Goal: Task Accomplishment & Management: Complete application form

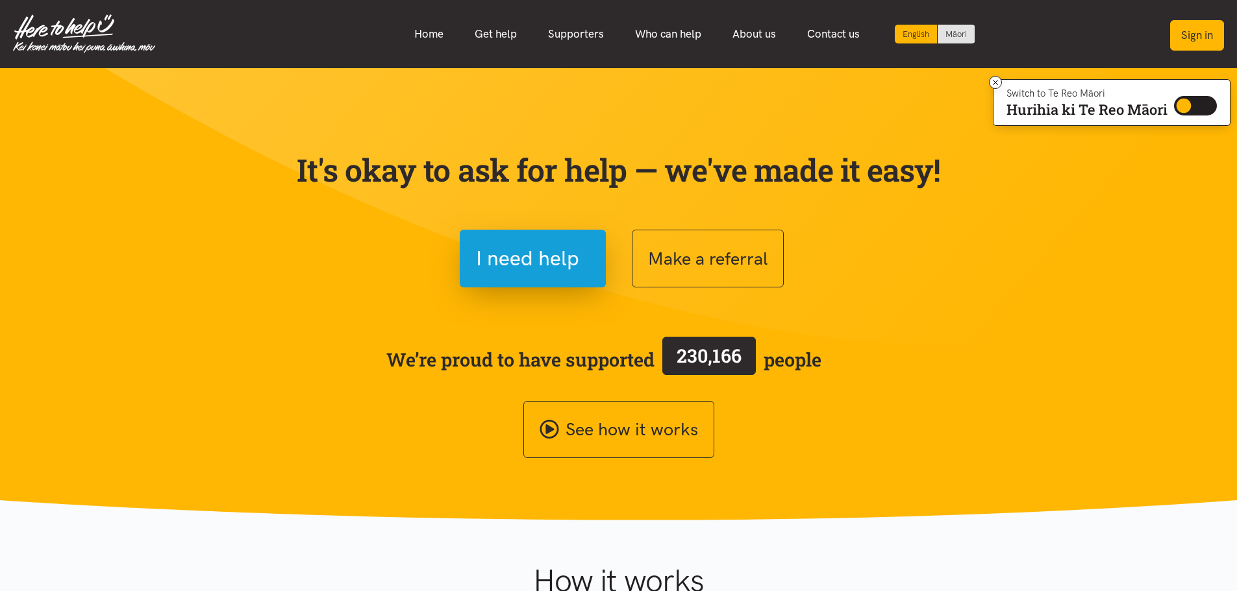
click at [1197, 40] on button "Sign in" at bounding box center [1197, 35] width 54 height 31
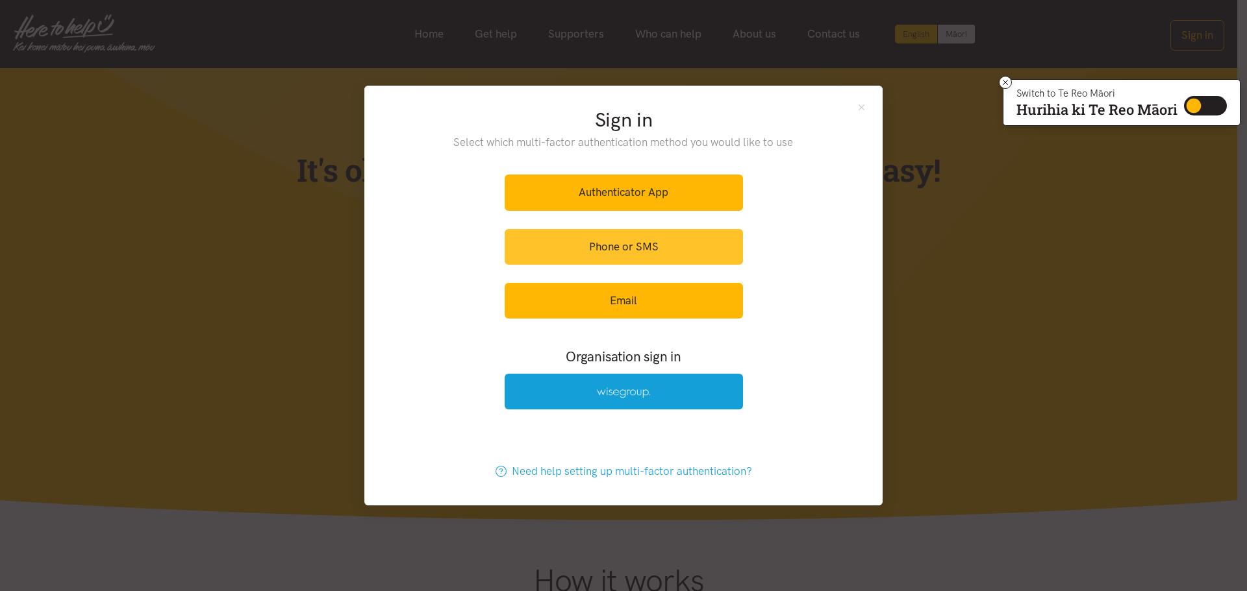
click at [654, 250] on link "Phone or SMS" at bounding box center [623, 247] width 238 height 36
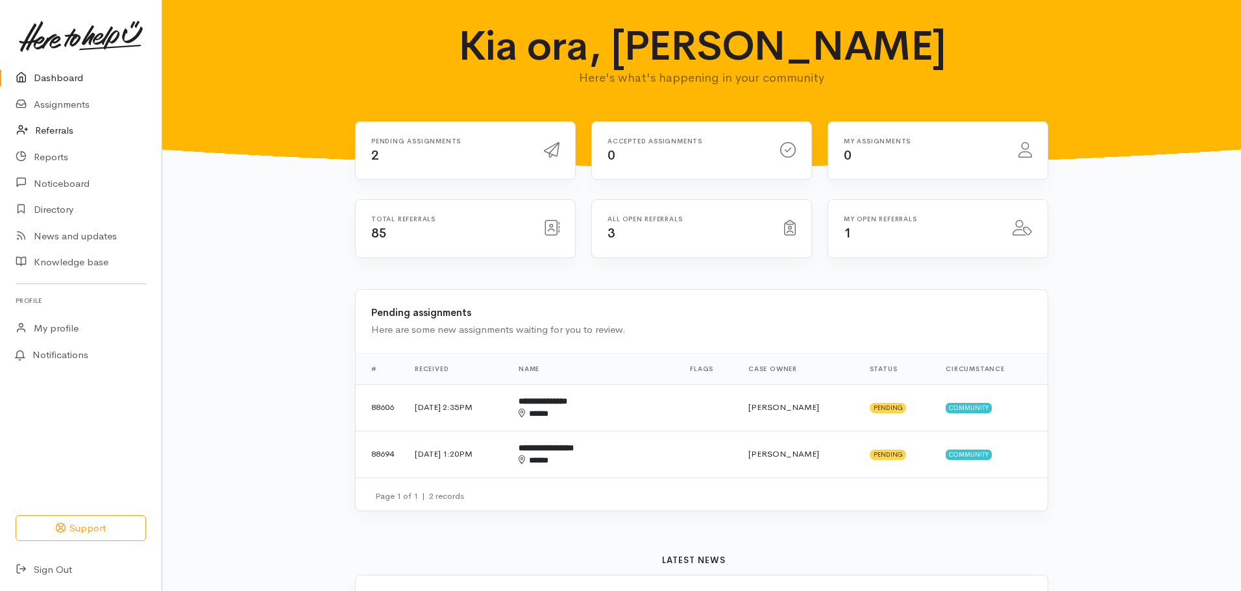
click at [66, 124] on link "Referrals" at bounding box center [81, 131] width 162 height 27
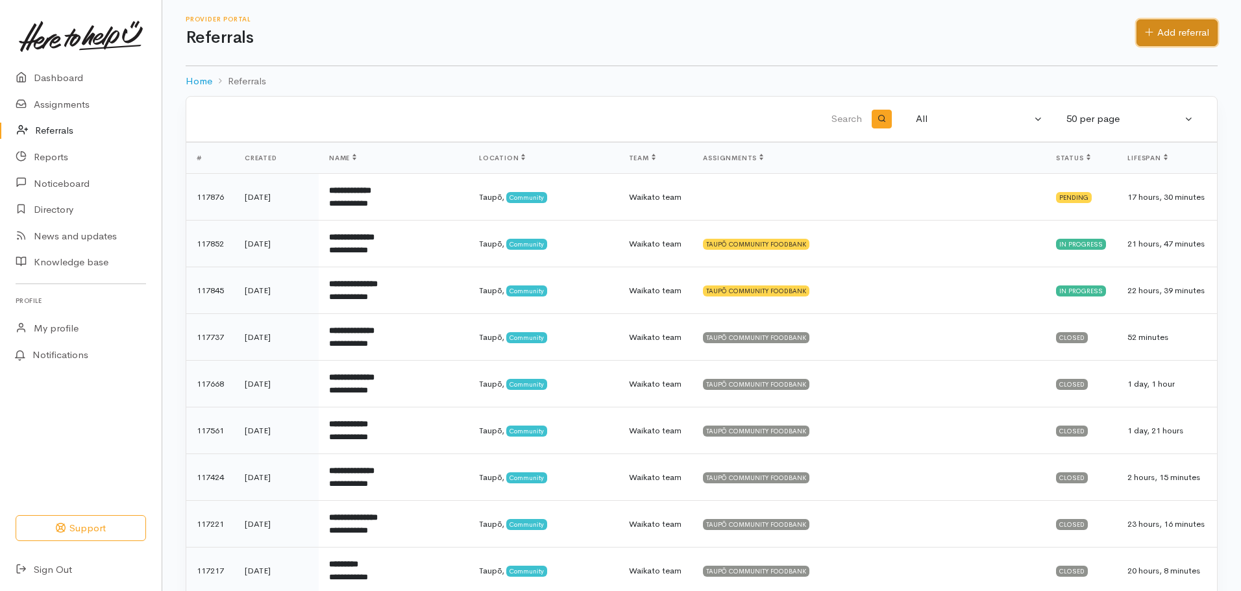
click at [1197, 30] on link "Add referral" at bounding box center [1177, 32] width 81 height 27
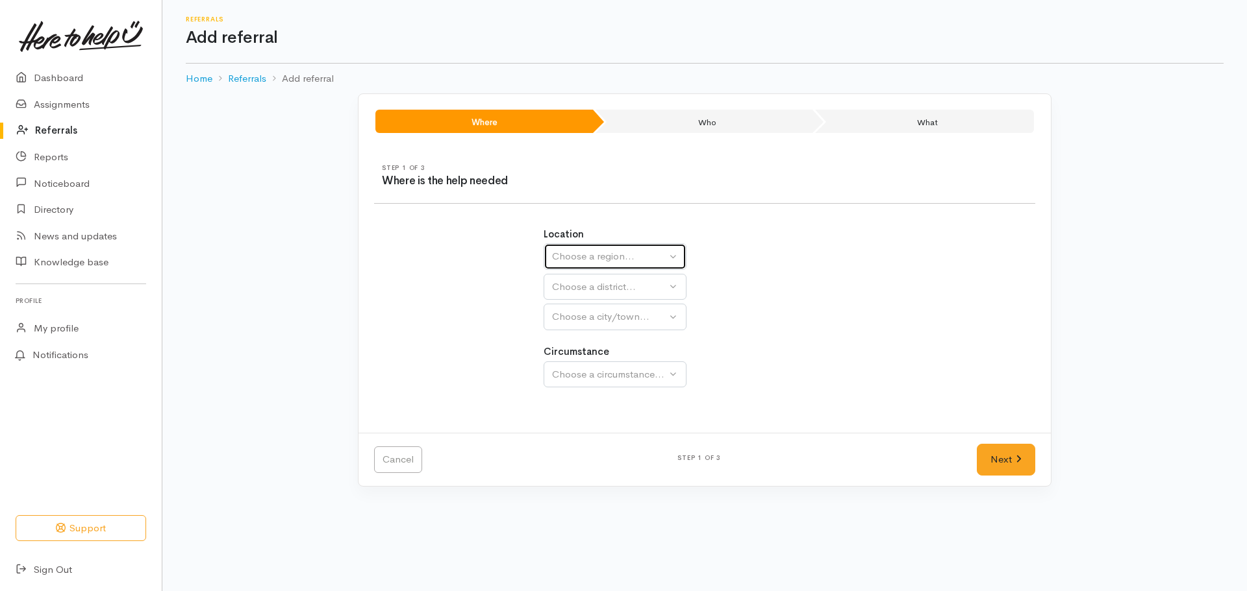
click at [593, 256] on div "Choose a region..." at bounding box center [609, 256] width 114 height 15
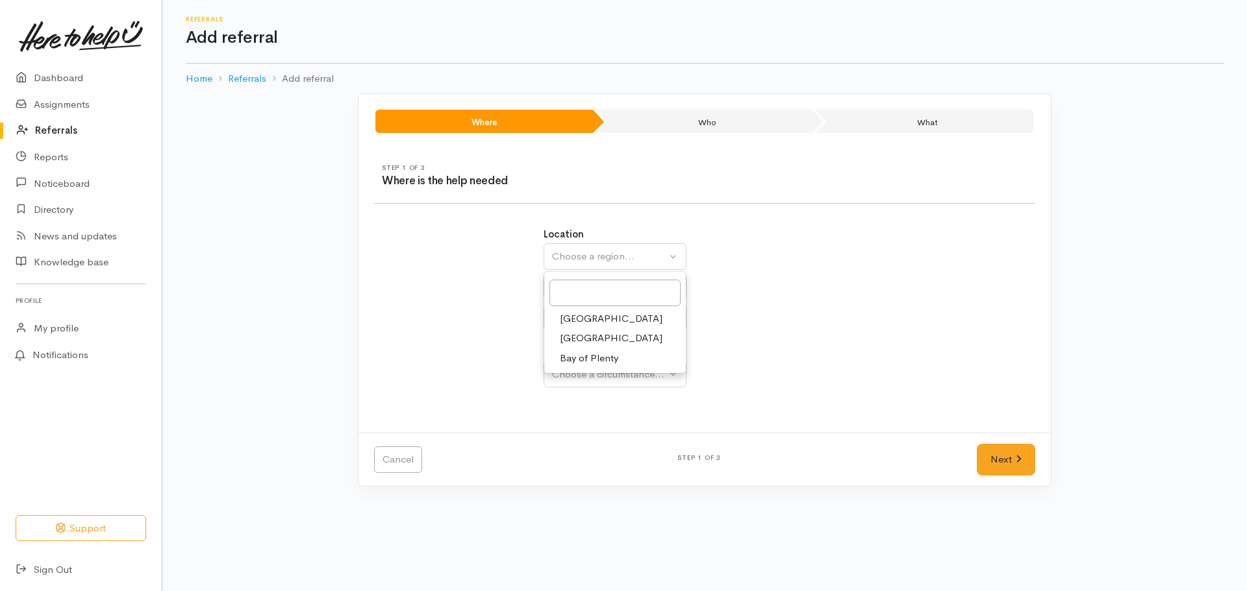
click at [601, 337] on link "Waikato" at bounding box center [615, 339] width 142 height 20
select select "3"
select select
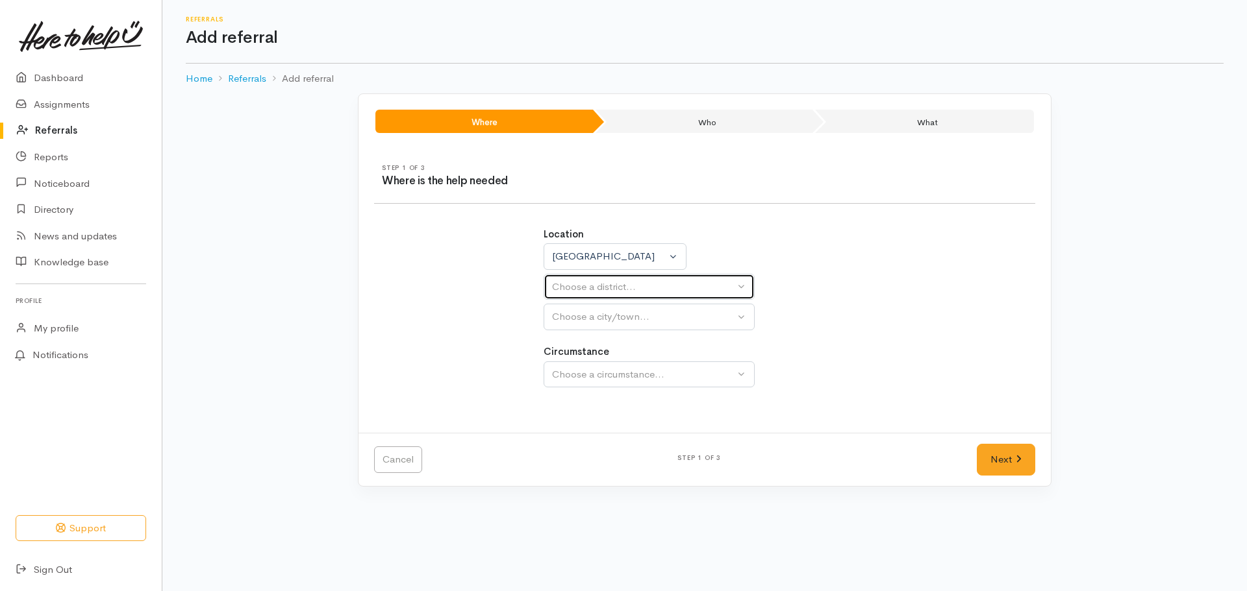
click at [599, 284] on div "Choose a district..." at bounding box center [643, 287] width 182 height 15
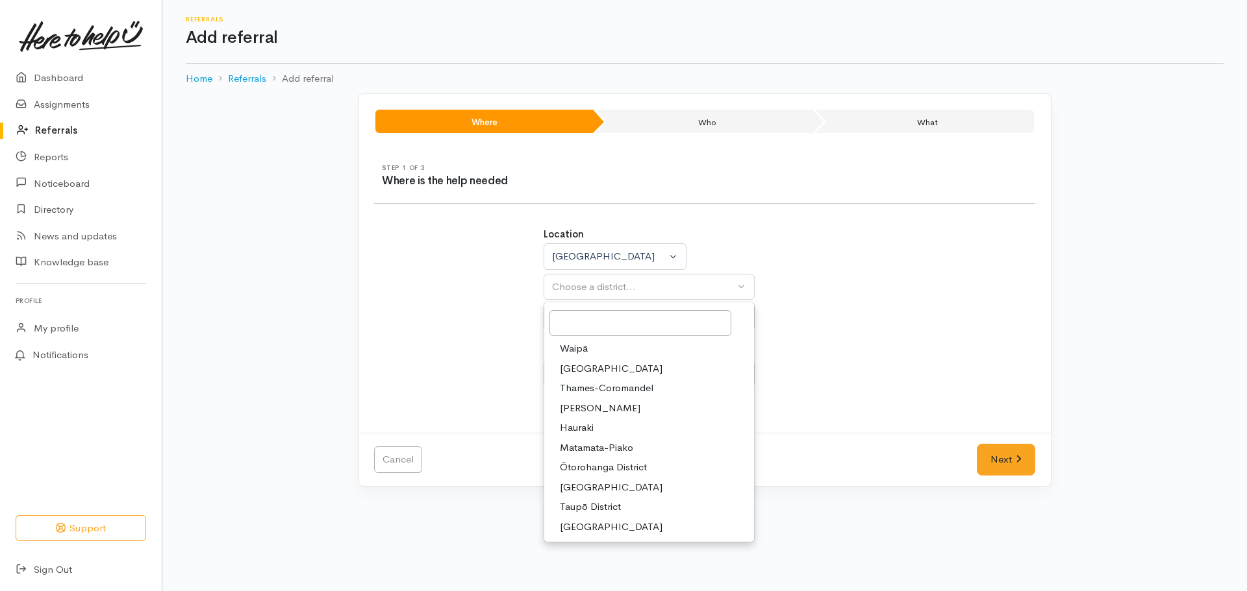
click at [606, 503] on span "Taupō District" at bounding box center [590, 507] width 61 height 15
select select "14"
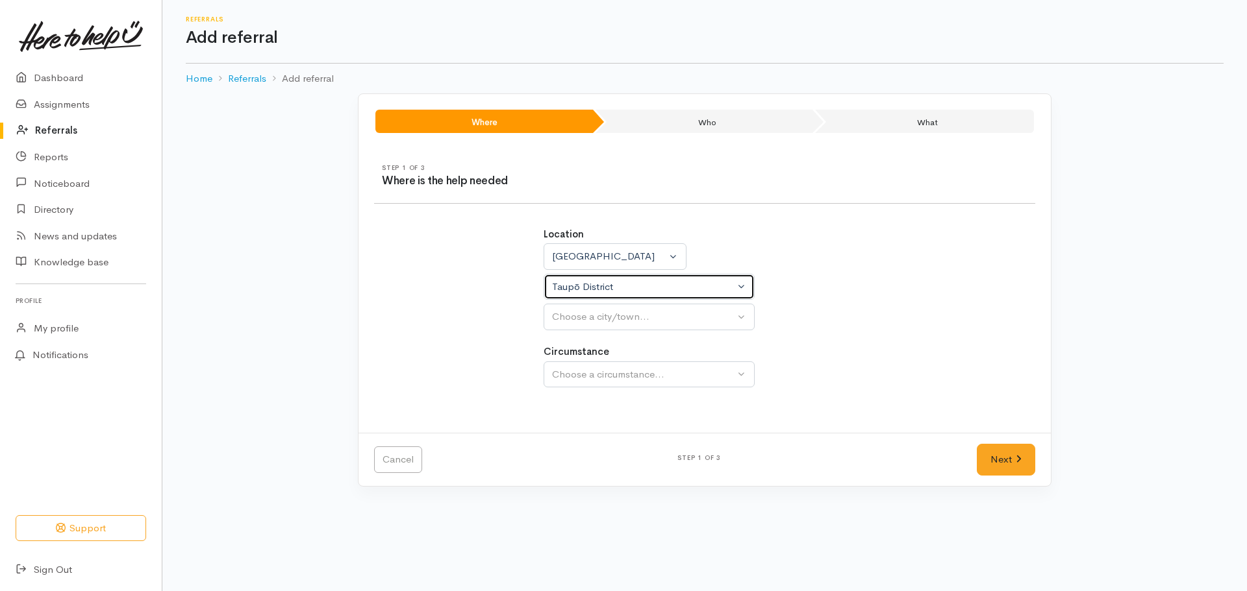
select select
click at [588, 316] on div "Choose a city/town..." at bounding box center [643, 317] width 182 height 15
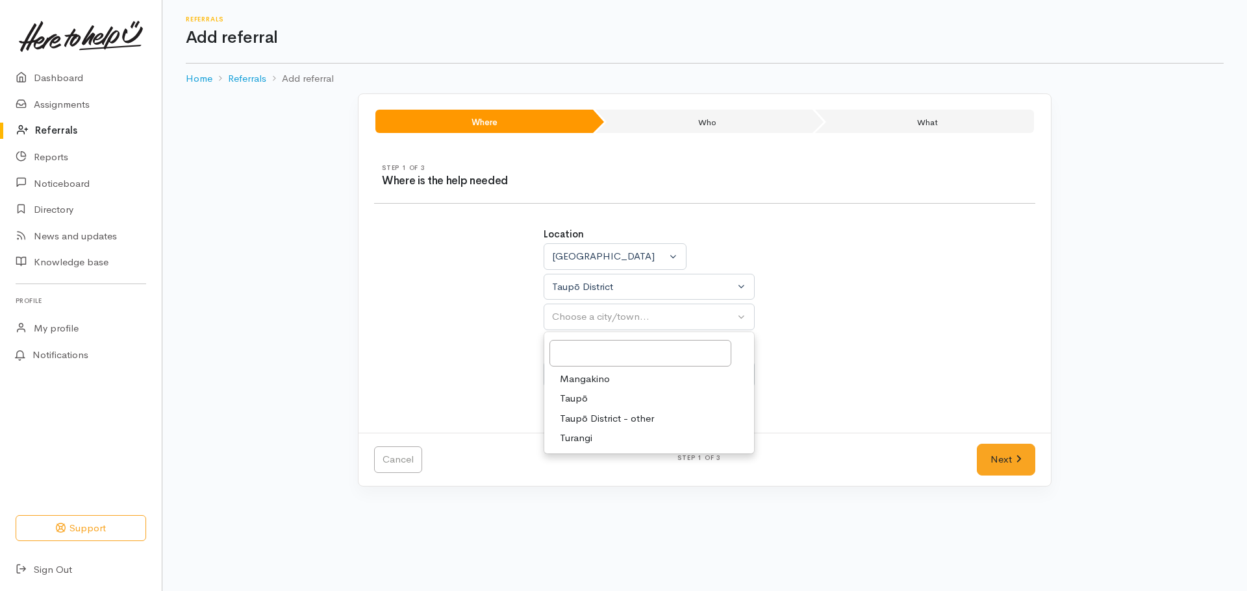
click at [582, 395] on span "Taupō" at bounding box center [574, 398] width 28 height 15
select select "183"
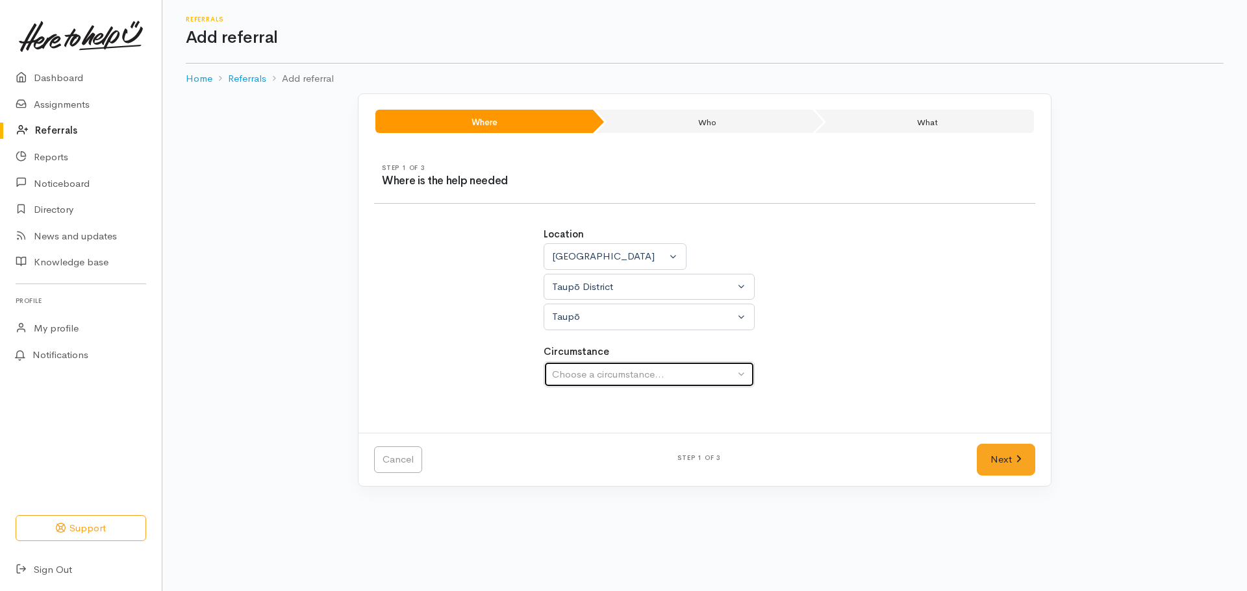
click at [604, 372] on div "Choose a circumstance..." at bounding box center [643, 374] width 182 height 15
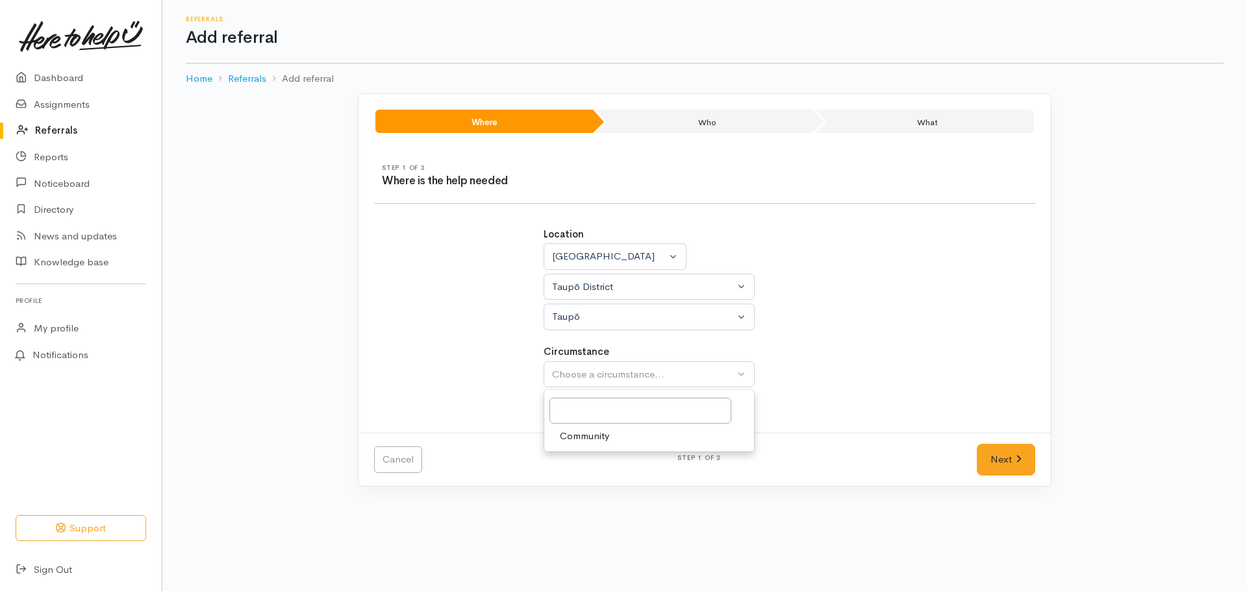
click at [595, 432] on span "Community" at bounding box center [584, 436] width 49 height 15
select select "2"
click at [1012, 458] on link "Next" at bounding box center [1005, 460] width 58 height 32
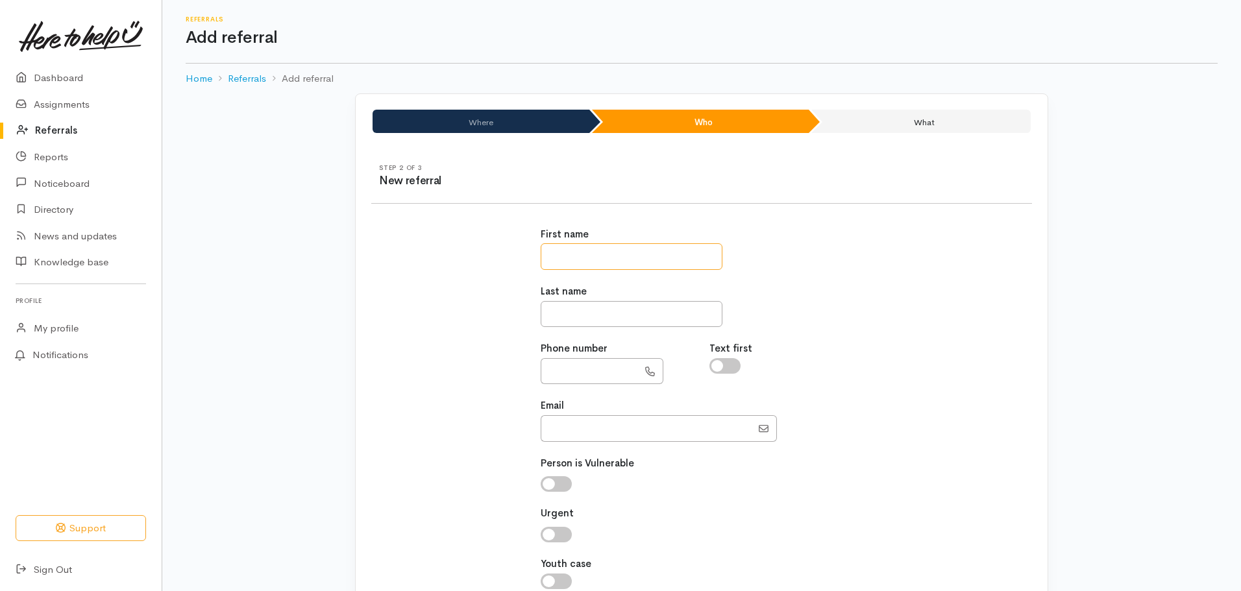
click at [658, 258] on input "text" at bounding box center [632, 256] width 182 height 27
type input "******"
type input "**********"
click at [578, 429] on input "Email" at bounding box center [646, 429] width 211 height 27
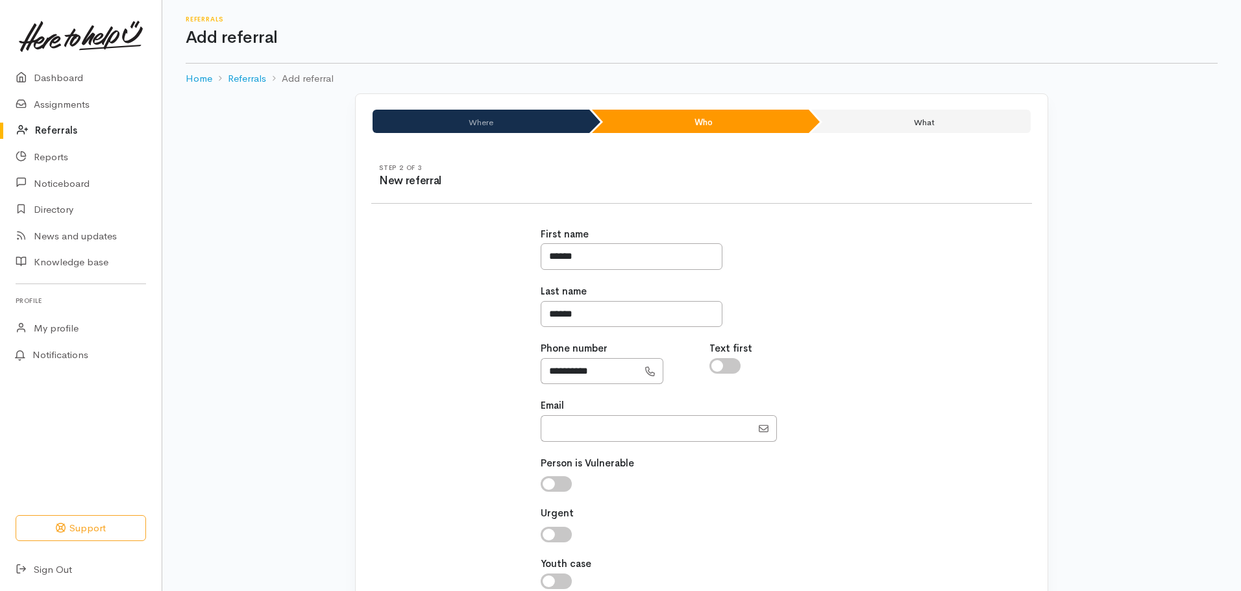
click at [841, 341] on div "**********" at bounding box center [702, 416] width 338 height 408
click at [558, 431] on input "Email" at bounding box center [646, 429] width 211 height 27
paste input "rewetirobert@gmail.com"
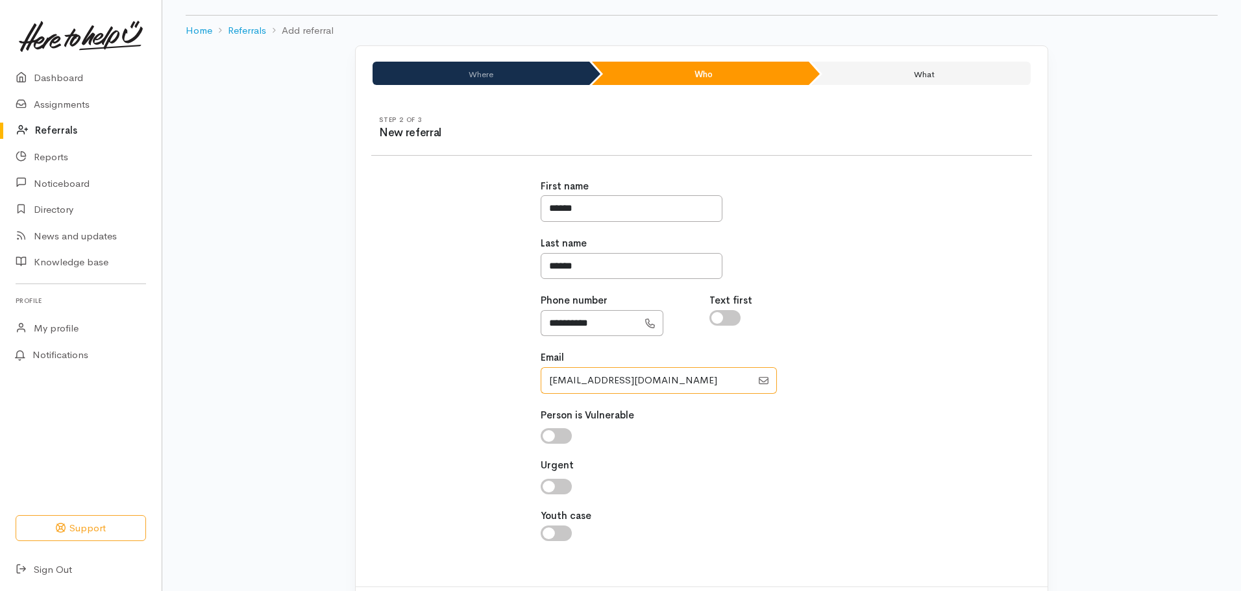
scroll to position [112, 0]
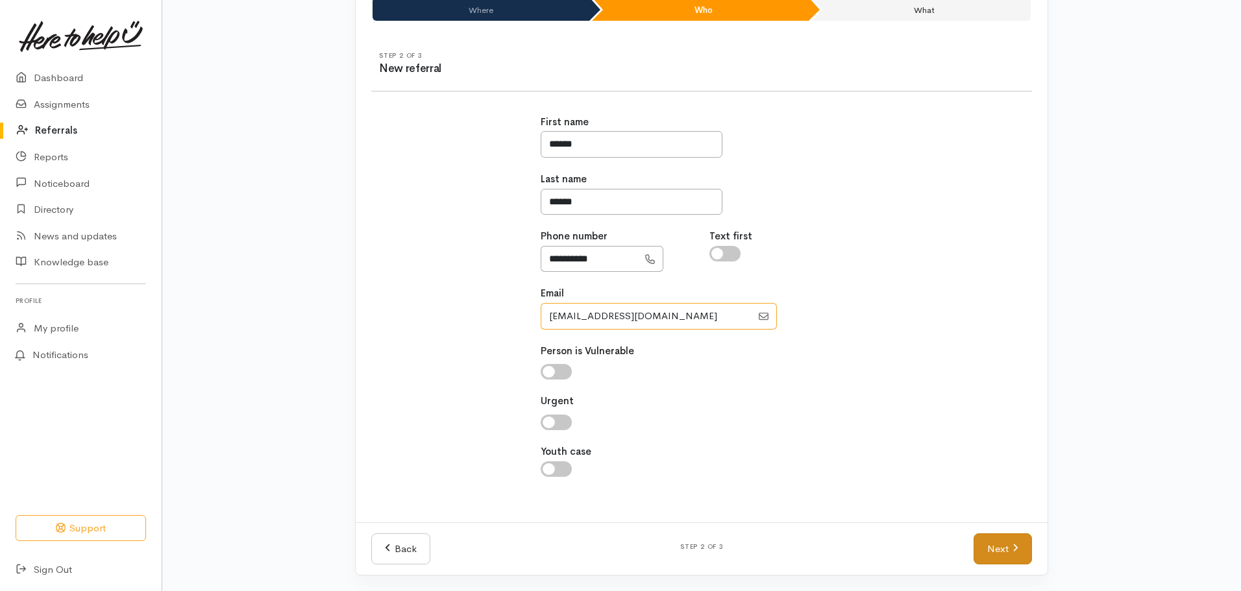
type input "rewetirobert@gmail.com"
click at [1009, 554] on link "Next" at bounding box center [1003, 550] width 58 height 32
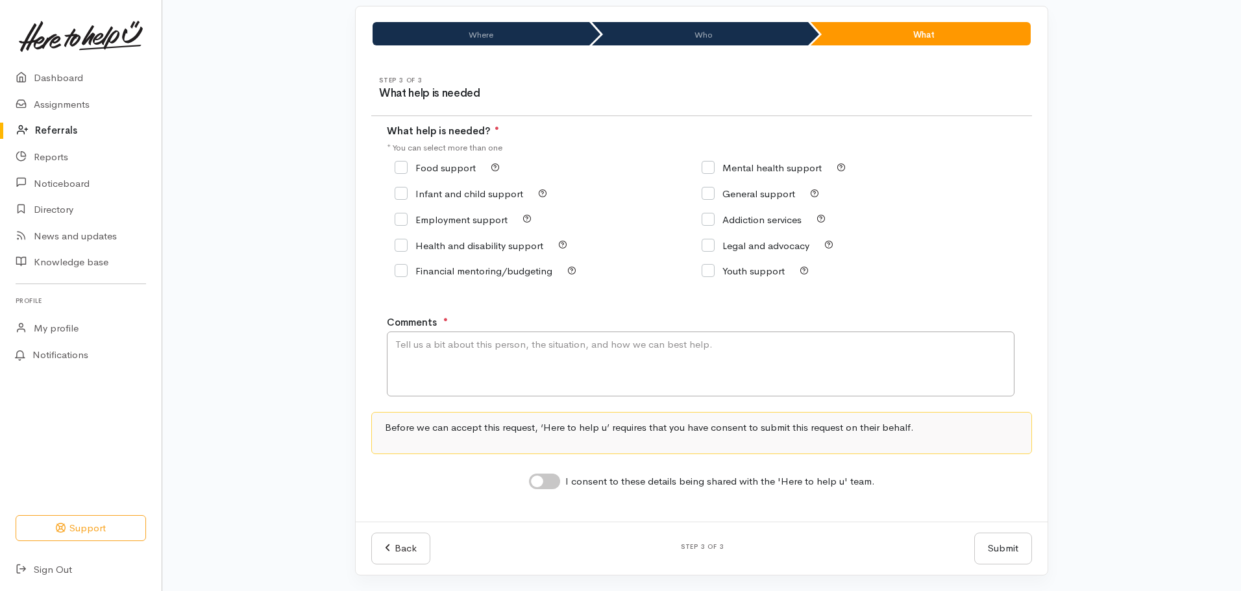
scroll to position [88, 0]
click at [404, 344] on textarea "Comments" at bounding box center [701, 364] width 628 height 65
paste textarea "30 Oct 1966"
click at [395, 360] on textarea "D.O.B: 30 Oct 1966" at bounding box center [701, 364] width 628 height 65
click at [490, 344] on textarea "D.O.B: 30 Oct 1966" at bounding box center [701, 364] width 628 height 65
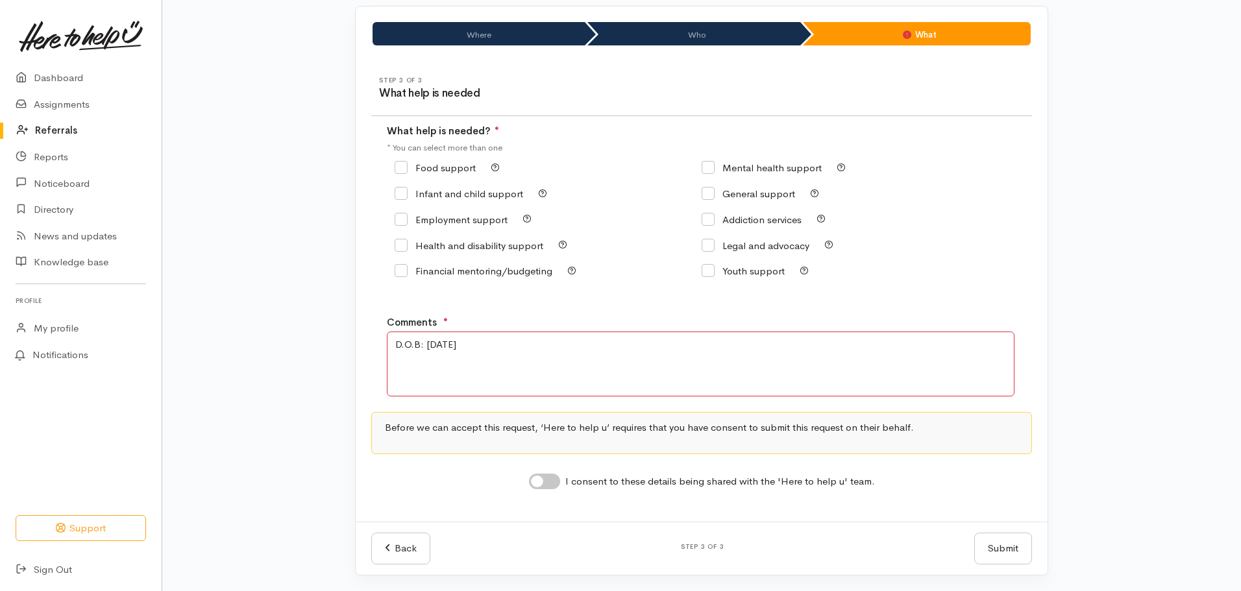
type textarea "D.O.B: 30 Oct 1966"
click at [69, 125] on link "Referrals" at bounding box center [81, 131] width 162 height 27
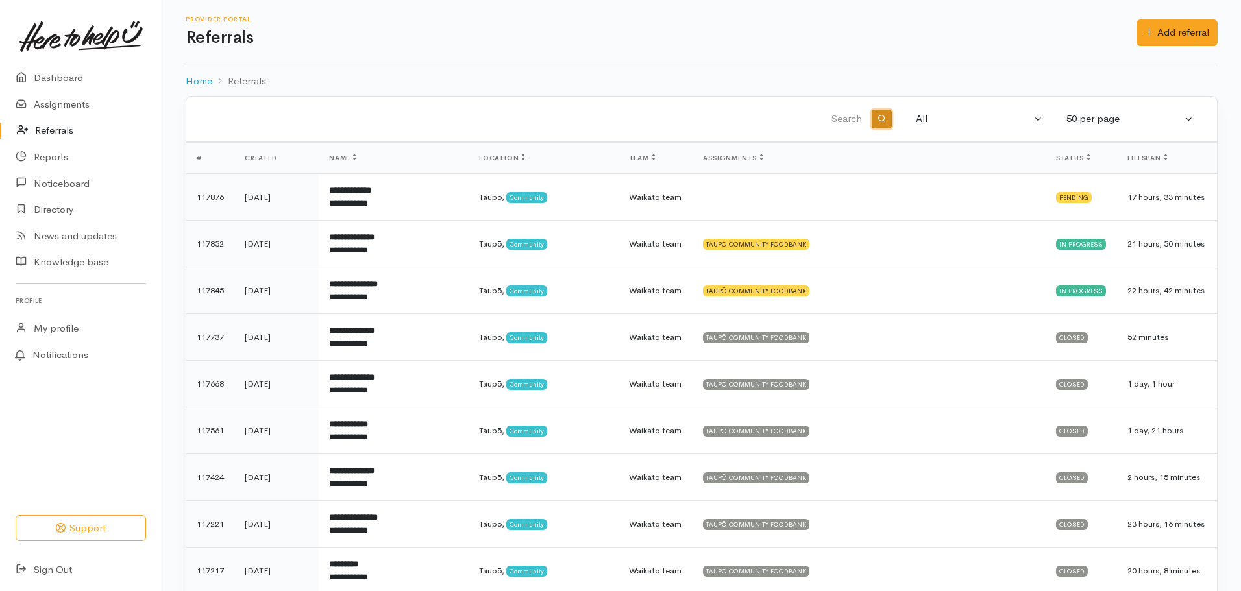
click at [881, 116] on icon "button" at bounding box center [882, 118] width 8 height 8
click at [843, 119] on input "search" at bounding box center [533, 119] width 663 height 31
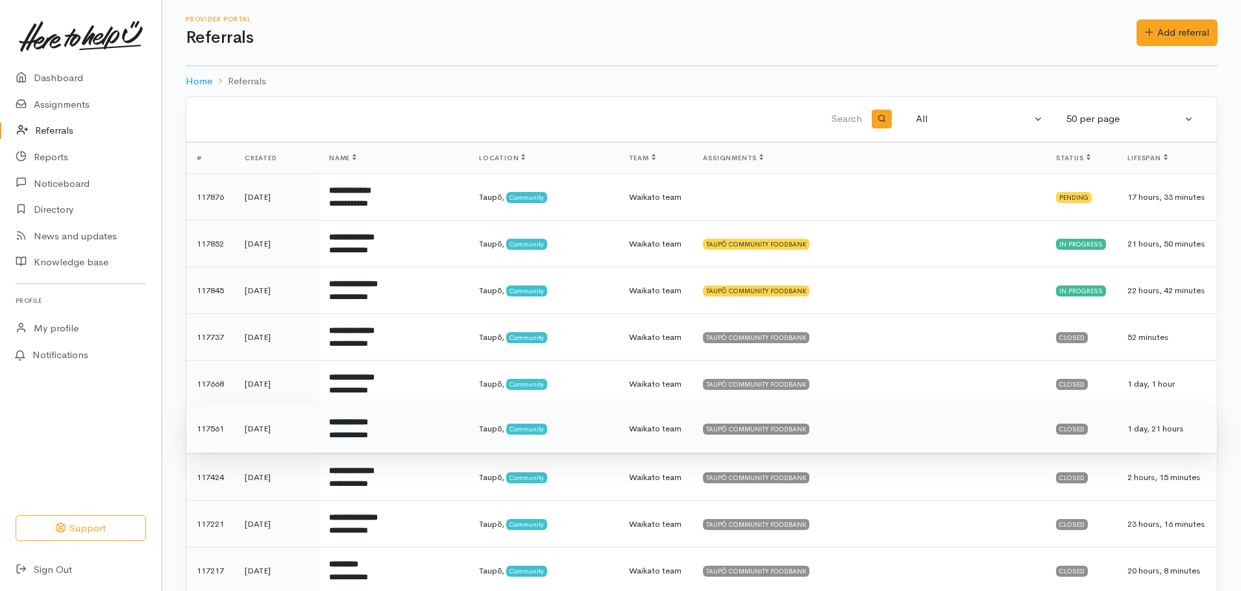
click at [368, 418] on b "**********" at bounding box center [348, 422] width 39 height 8
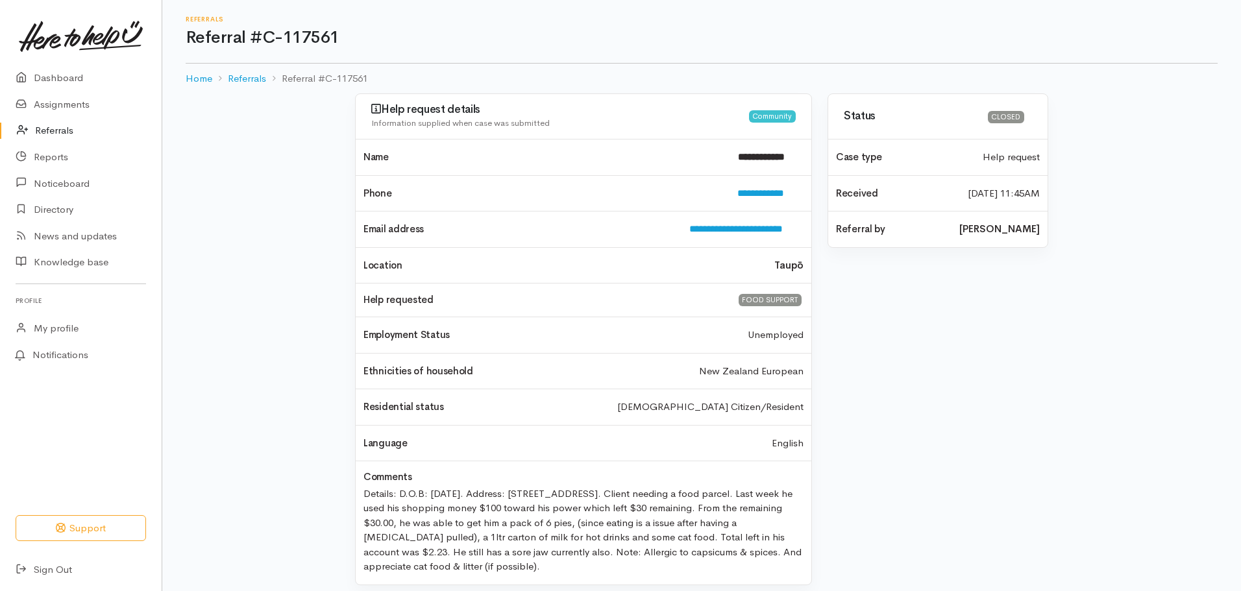
click at [67, 132] on link "Referrals" at bounding box center [81, 131] width 162 height 27
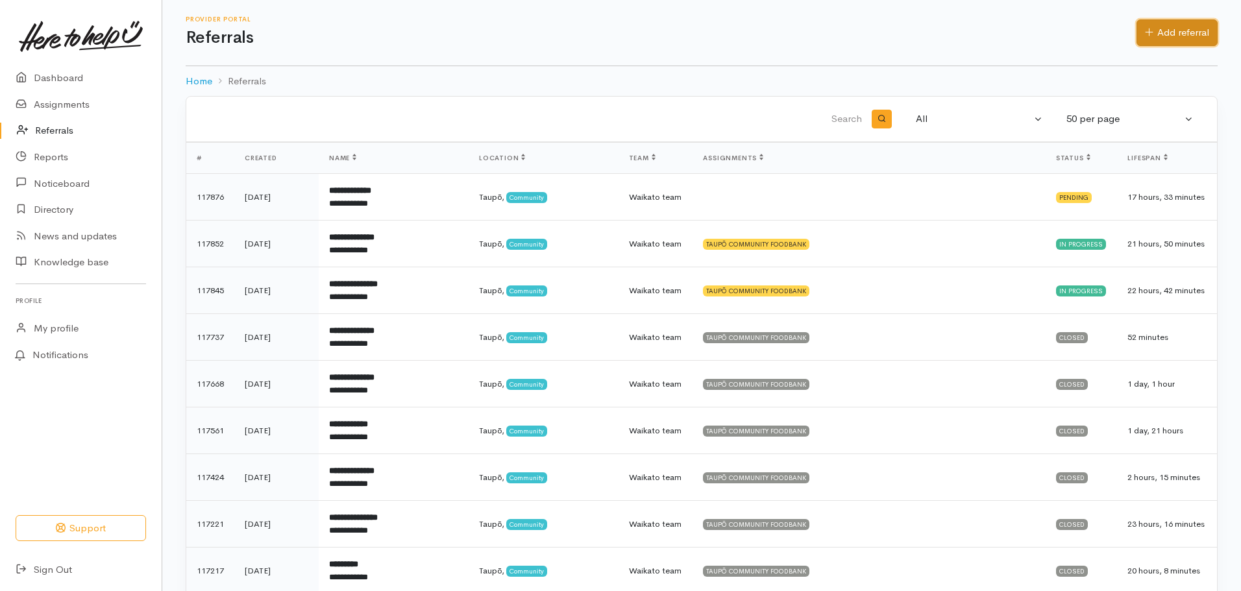
drag, startPoint x: 1165, startPoint y: 31, endPoint x: 1126, endPoint y: 54, distance: 45.4
click at [1165, 31] on link "Add referral" at bounding box center [1177, 32] width 81 height 27
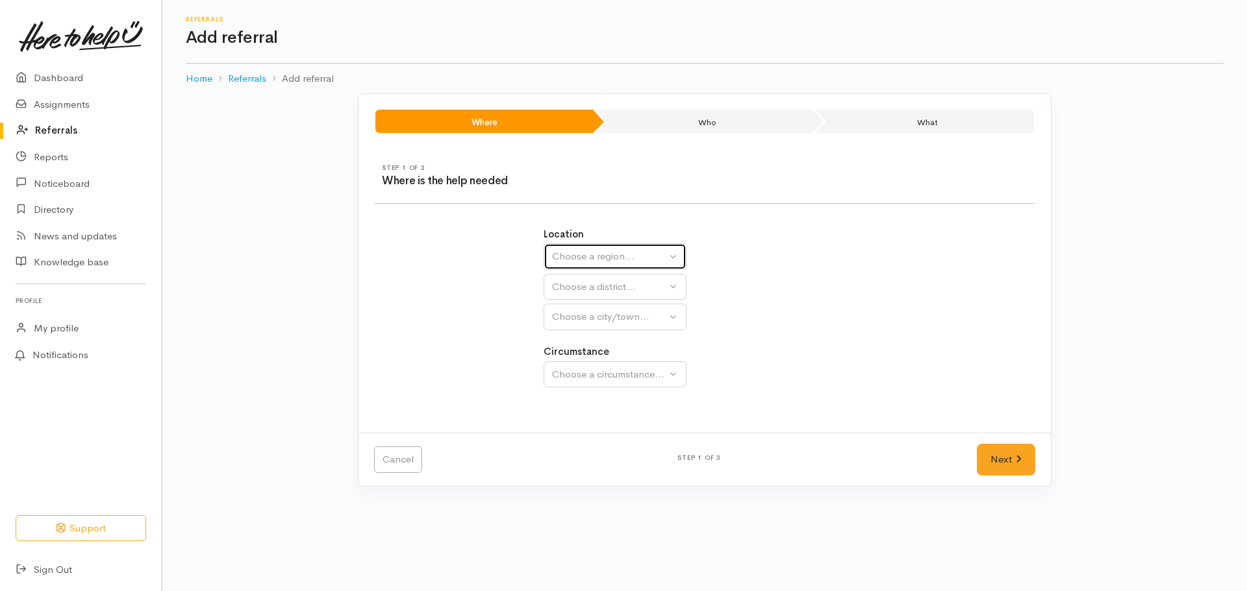
click at [613, 255] on div "Choose a region..." at bounding box center [609, 256] width 114 height 15
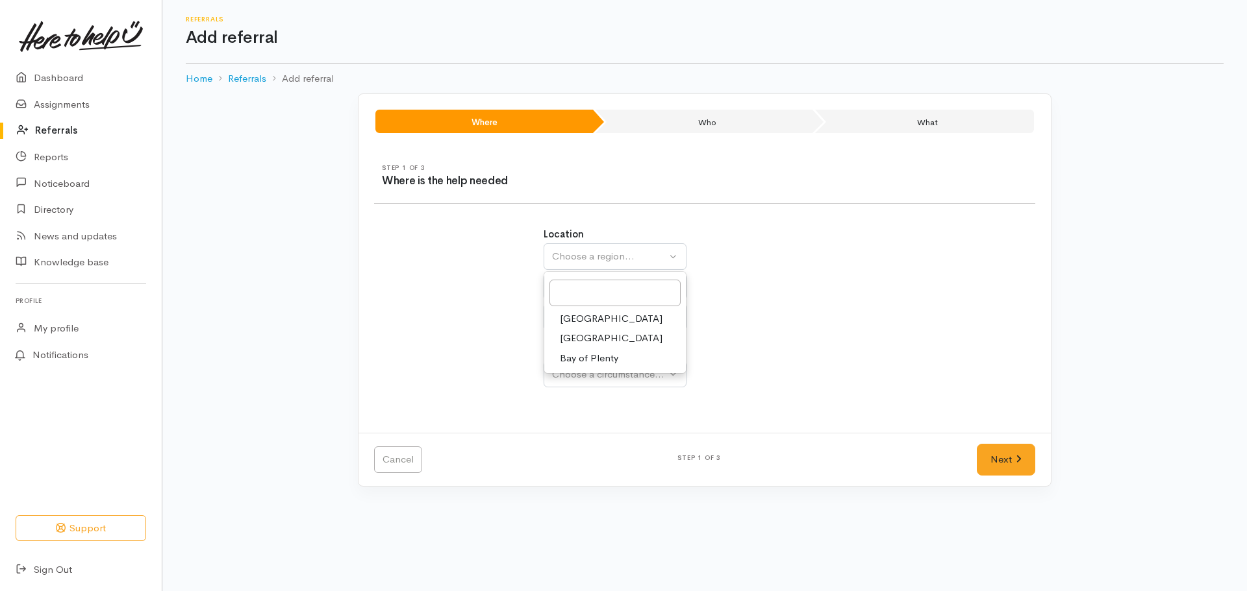
click at [604, 334] on link "[GEOGRAPHIC_DATA]" at bounding box center [615, 339] width 142 height 20
select select "3"
select select
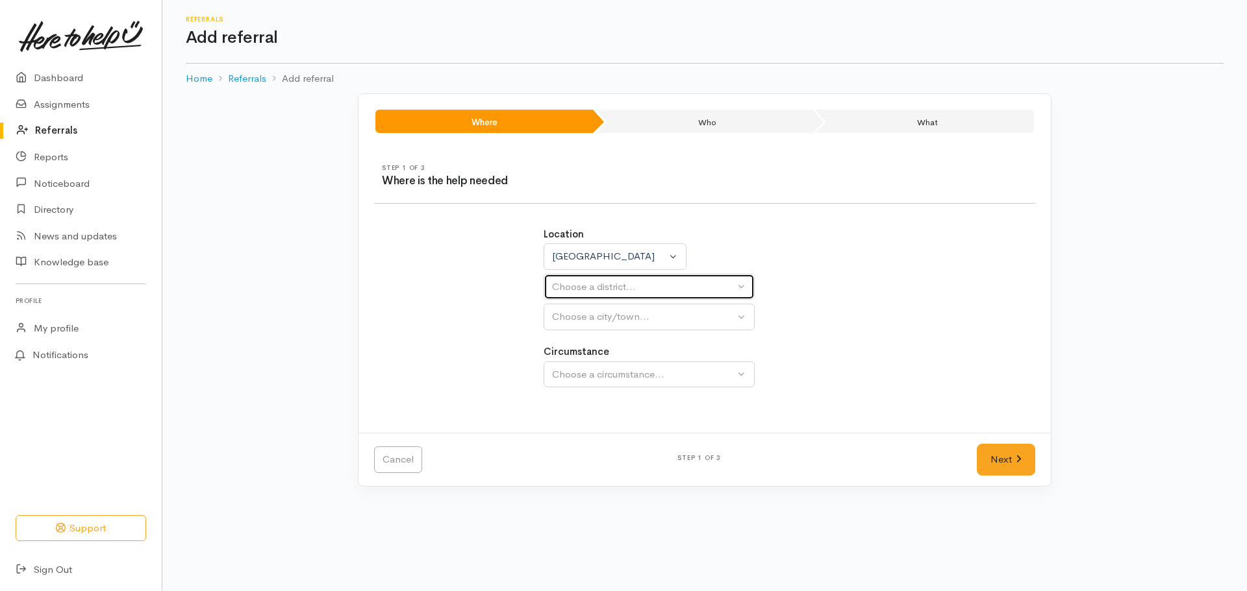
click at [603, 295] on button "Choose a district..." at bounding box center [648, 287] width 211 height 27
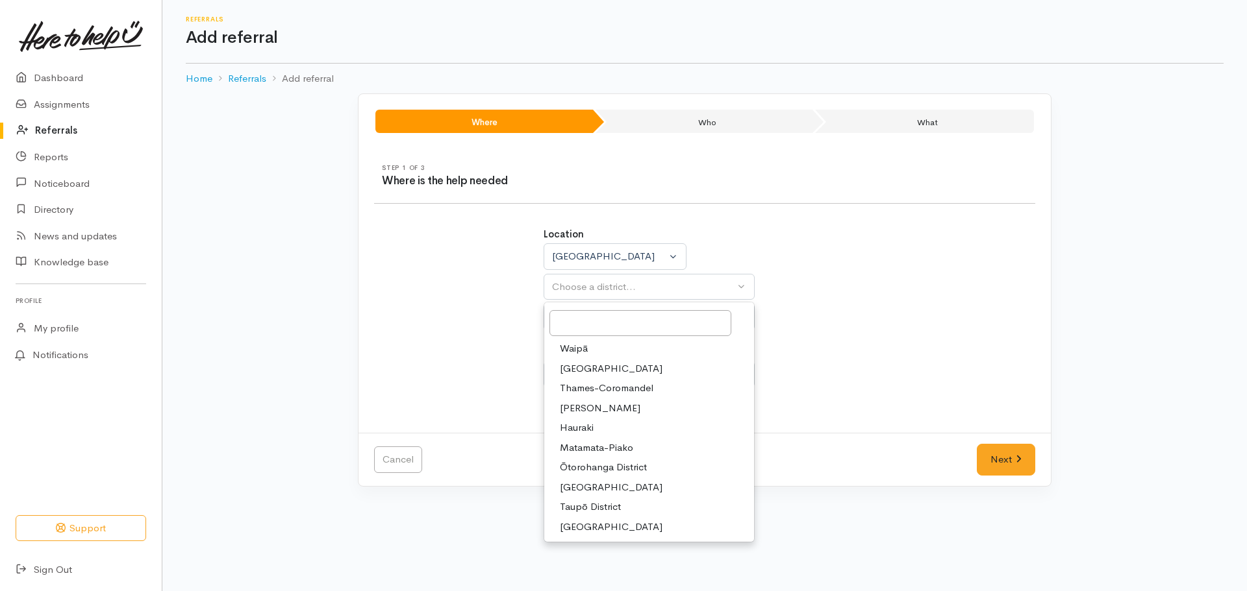
click at [592, 508] on span "Taupō District" at bounding box center [590, 507] width 61 height 15
select select "14"
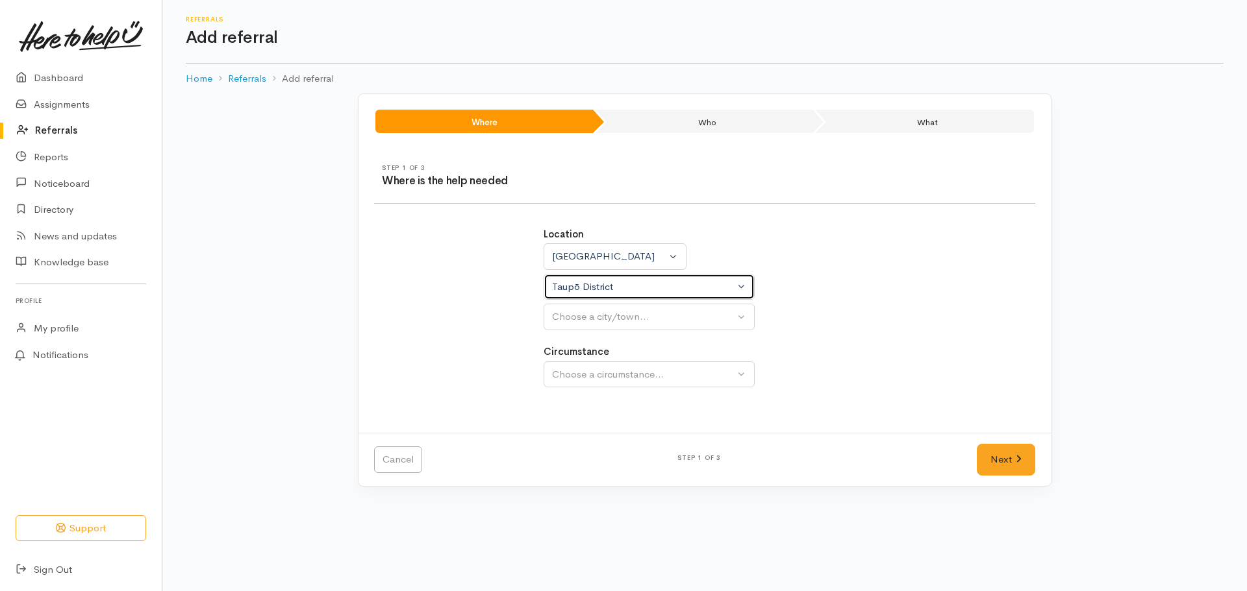
select select
click at [599, 317] on div "Choose a city/town..." at bounding box center [643, 317] width 182 height 15
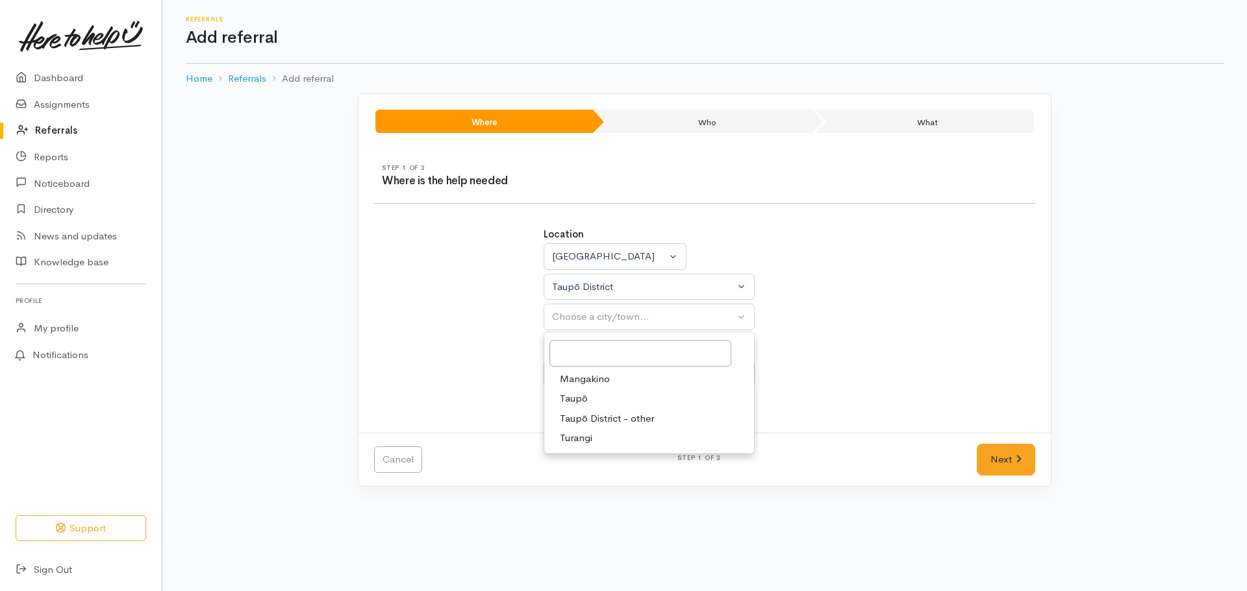
click at [582, 401] on span "Taupō" at bounding box center [574, 398] width 28 height 15
select select "183"
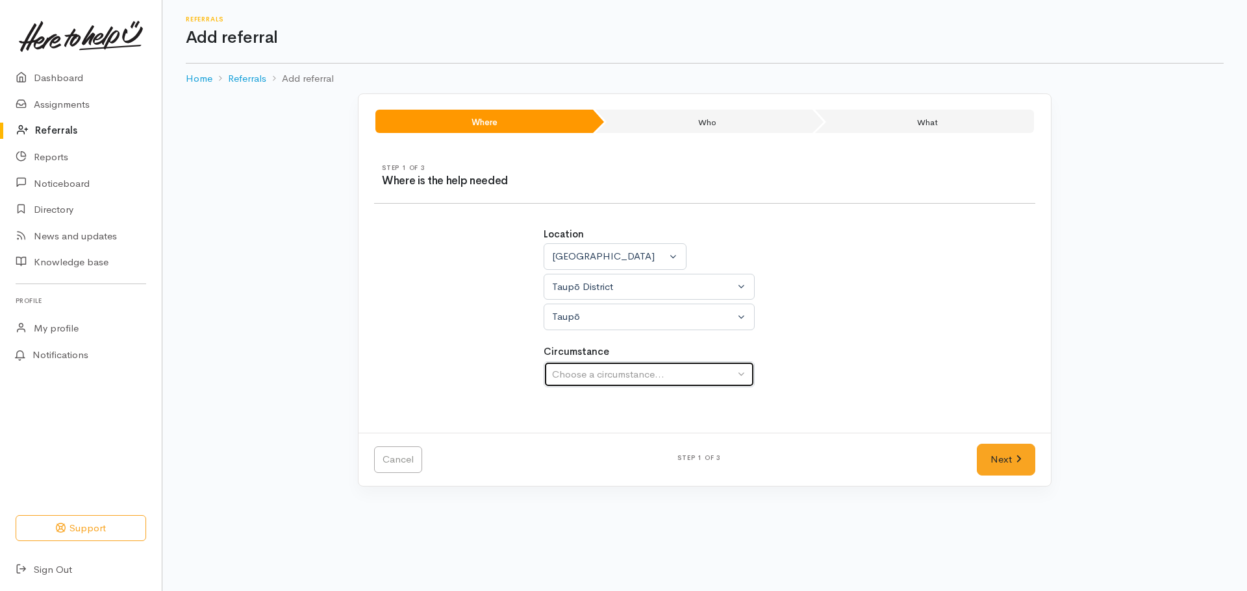
click at [669, 377] on div "Choose a circumstance..." at bounding box center [643, 374] width 182 height 15
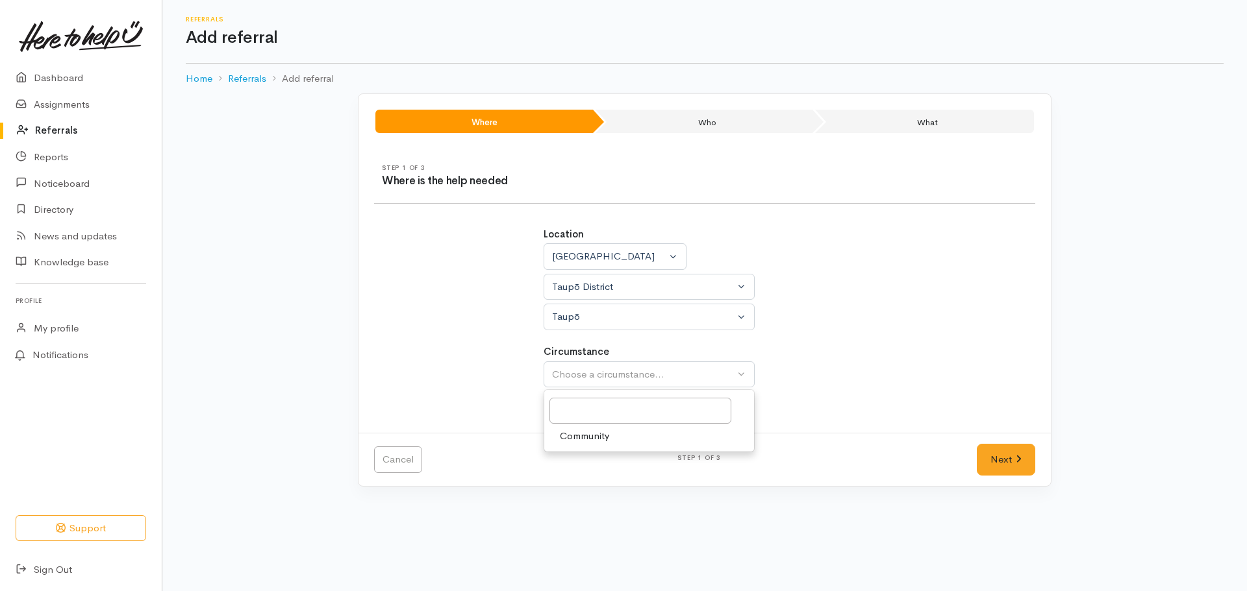
click at [606, 436] on span "Community" at bounding box center [584, 436] width 49 height 15
select select "2"
click at [1001, 456] on link "Next" at bounding box center [1005, 460] width 58 height 32
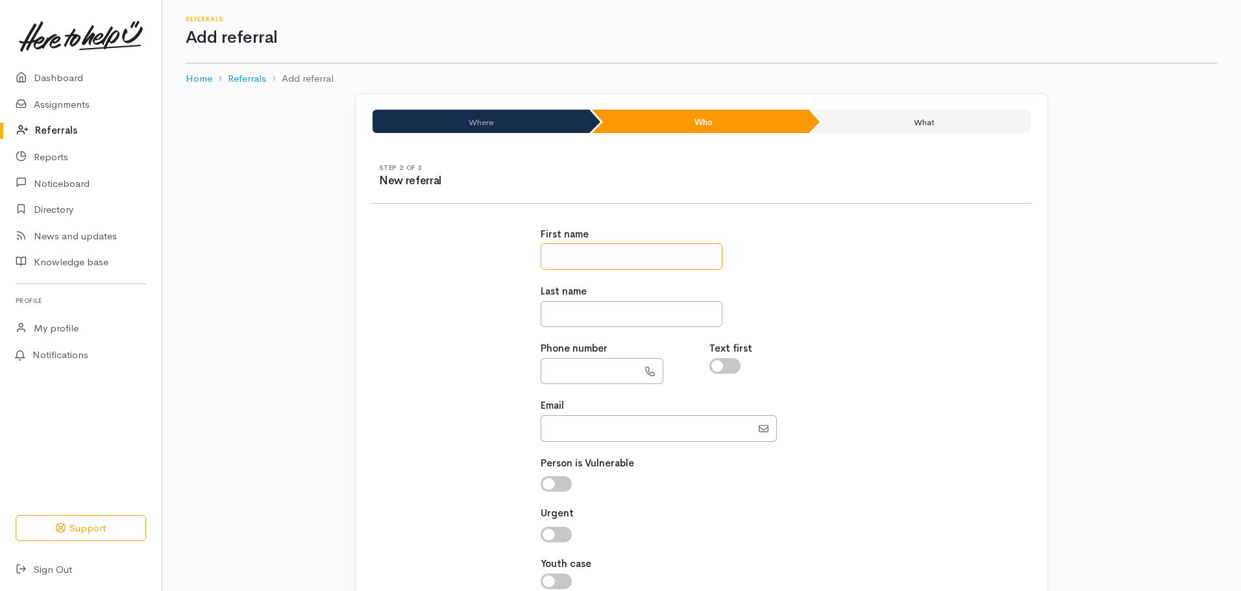
click at [608, 256] on input "text" at bounding box center [632, 256] width 182 height 27
type input "******"
click at [612, 316] on input "text" at bounding box center [632, 314] width 182 height 27
type input "******"
type input "**********"
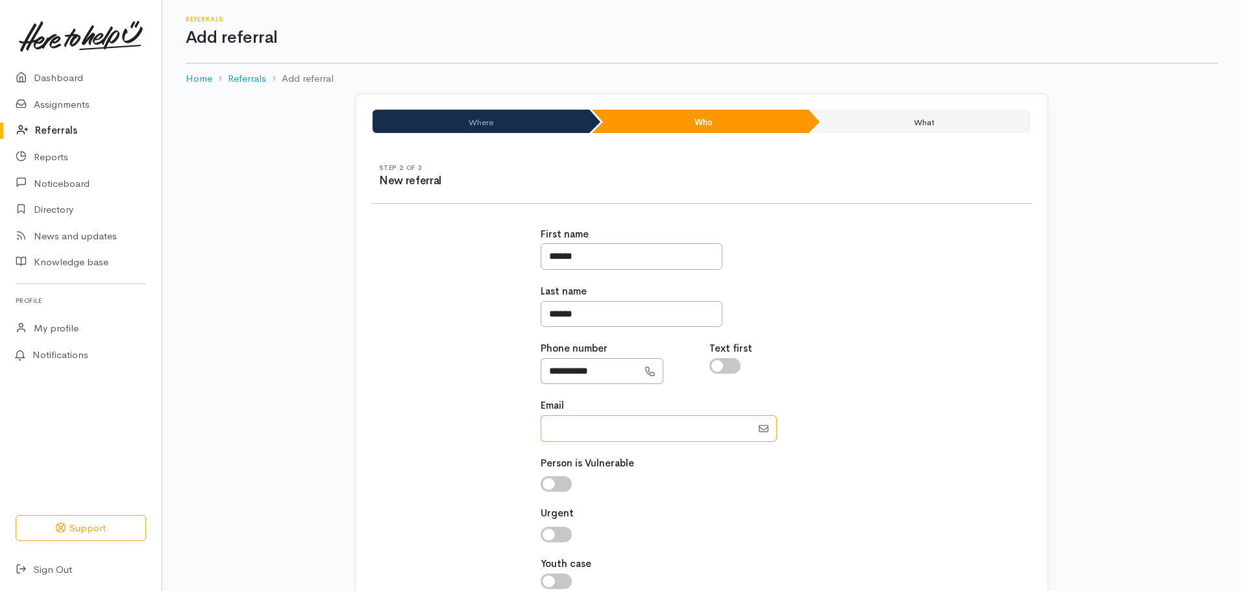
click at [602, 431] on input "Email" at bounding box center [646, 429] width 211 height 27
type input "[EMAIL_ADDRESS][DOMAIN_NAME]"
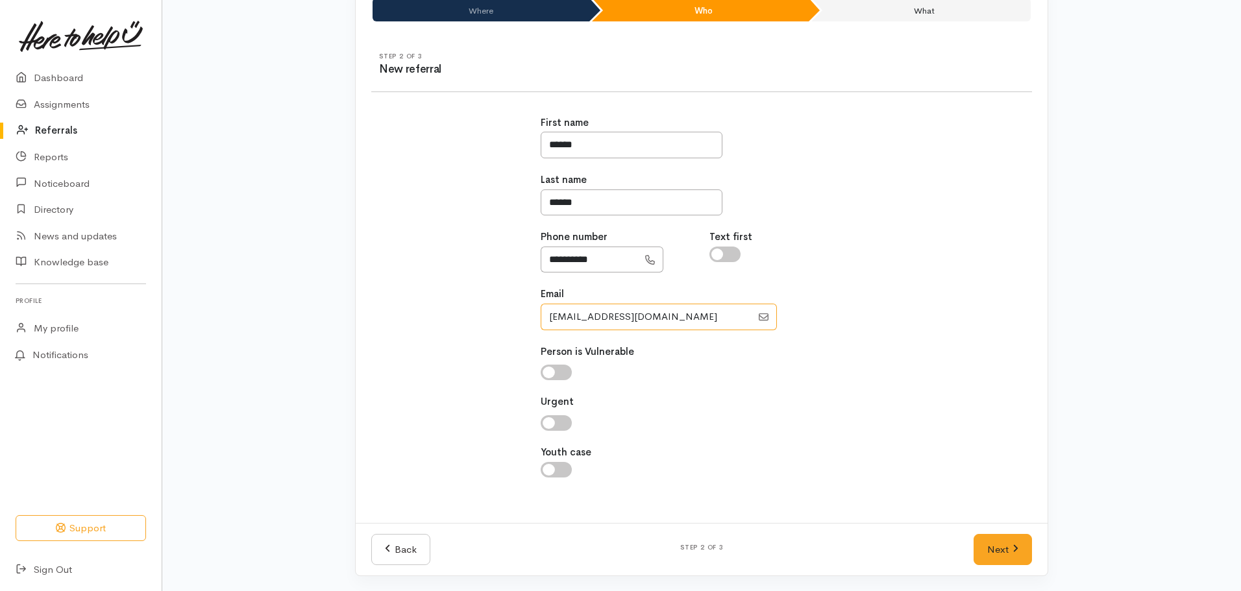
scroll to position [112, 0]
click at [1006, 543] on link "Next" at bounding box center [1003, 550] width 58 height 32
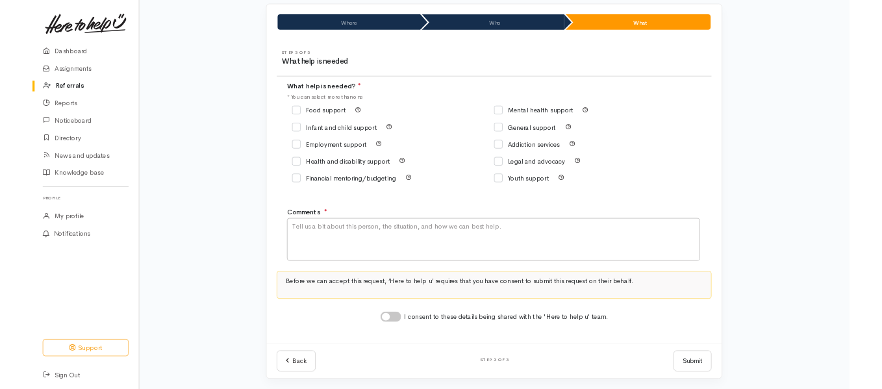
scroll to position [88, 0]
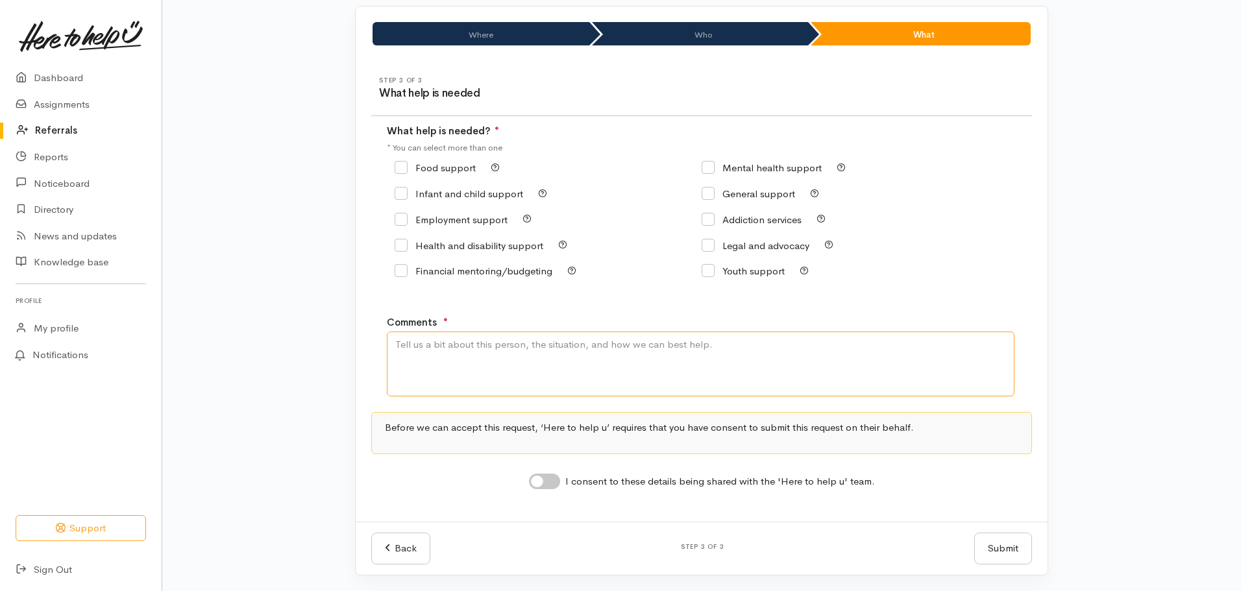
click at [399, 349] on textarea "Comments" at bounding box center [701, 364] width 628 height 65
paste textarea "2548 State Highway 5"
drag, startPoint x: 940, startPoint y: 343, endPoint x: 1006, endPoint y: 354, distance: 66.5
click at [1006, 354] on textarea "D.O.B: 30.10.1966. Address: 2548 State Highway 5 RD2 Reporoa, Taupo. Request fo…" at bounding box center [701, 364] width 628 height 65
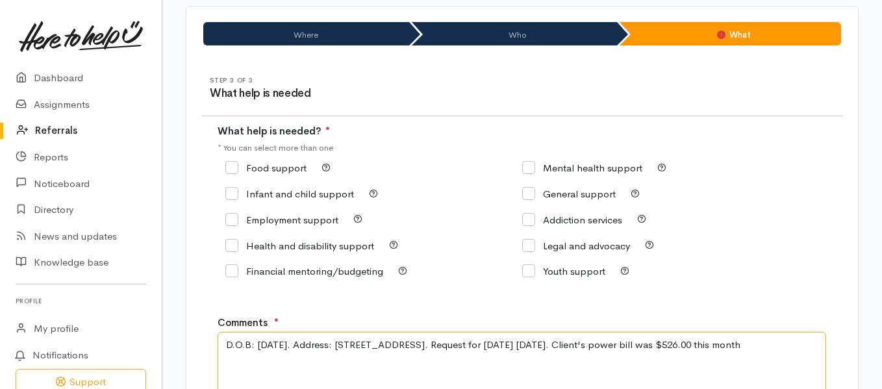
click at [809, 345] on textarea "D.O.B: 30.10.1966. Address: 2548 State Highway 5 RD2 Reporoa, Taupo. Request fo…" at bounding box center [521, 364] width 608 height 65
click at [314, 361] on textarea "D.O.B: 30.10.1966. Address: 2548 State Highway 5 RD2 Reporoa, Taupo. Request fo…" at bounding box center [521, 364] width 608 height 65
click at [487, 345] on textarea "D.O.B: 30.10.1966. Address: 2548 State Highway 5 RD2 Reporoa, Taupo. Request fo…" at bounding box center [521, 364] width 608 height 65
click at [495, 349] on textarea "D.O.B: 30.10.1966. Address: 2548 State Highway 5 RD2 Reporoa, Taupo. Request fo…" at bounding box center [521, 364] width 608 height 65
click at [431, 360] on textarea "D.O.B: 30.10.1966. Address: 2548 State Highway 5 RD2 Reporoa, Taupo. Request fo…" at bounding box center [521, 364] width 608 height 65
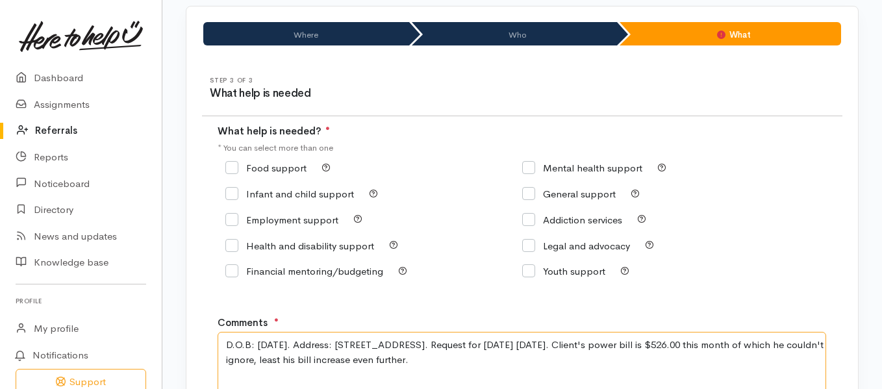
click at [316, 358] on textarea "D.O.B: 30.10.1966. Address: 2548 State Highway 5 RD2 Reporoa, Taupo. Request fo…" at bounding box center [521, 364] width 608 height 65
click at [435, 360] on textarea "D.O.B: 30.10.1966. Address: 2548 State Highway 5 RD2 Reporoa, Taupo. Request fo…" at bounding box center [521, 364] width 608 height 65
click at [597, 362] on textarea "D.O.B: 30.10.1966. Address: 2548 State Highway 5 RD2 Reporoa, Taupo. Request fo…" at bounding box center [521, 364] width 608 height 65
click at [717, 347] on textarea "D.O.B: 30.10.1966. Address: 2548 State Highway 5 RD2 Reporoa, Taupo. Request fo…" at bounding box center [521, 364] width 608 height 65
click at [596, 361] on textarea "D.O.B: 30.10.1966. Address: 2548 State Highway 5 RD2 Reporoa, Taupo. Request fo…" at bounding box center [521, 364] width 608 height 65
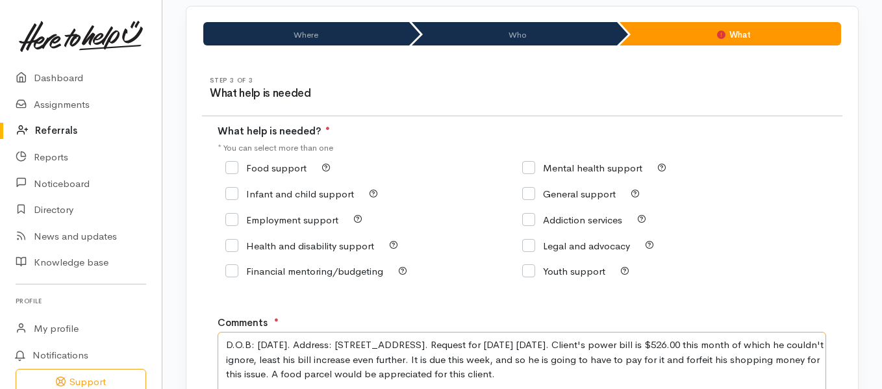
scroll to position [145, 0]
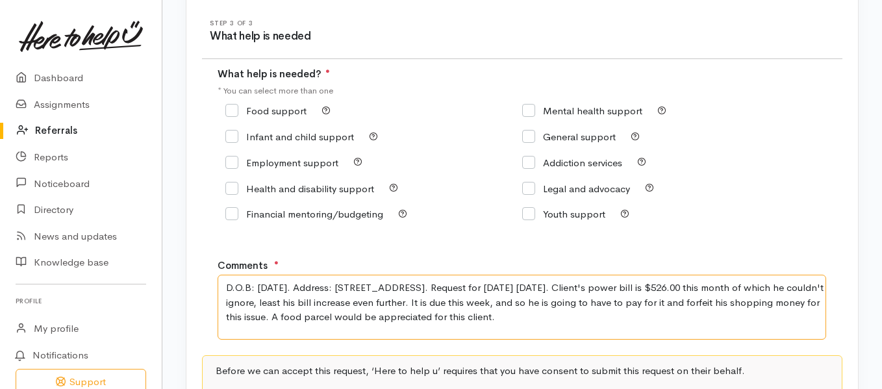
click at [729, 301] on textarea "D.O.B: 30.10.1966. Address: 2548 State Highway 5 RD2 Reporoa, Taupo. Request fo…" at bounding box center [521, 307] width 608 height 65
click at [764, 302] on textarea "D.O.B: 30.10.1966. Address: 2548 State Highway 5 RD2 Reporoa, Taupo. Request fo…" at bounding box center [521, 307] width 608 height 65
click at [441, 320] on textarea "D.O.B: 30.10.1966. Address: 2548 State Highway 5 RD2 Reporoa, Taupo. Request fo…" at bounding box center [521, 307] width 608 height 65
click at [756, 305] on textarea "D.O.B: 30.10.1966. Address: 2548 State Highway 5 RD2 Reporoa, Taupo. Request fo…" at bounding box center [521, 307] width 608 height 65
click at [769, 303] on textarea "D.O.B: 30.10.1966. Address: 2548 State Highway 5 RD2 Reporoa, Taupo. Request fo…" at bounding box center [521, 307] width 608 height 65
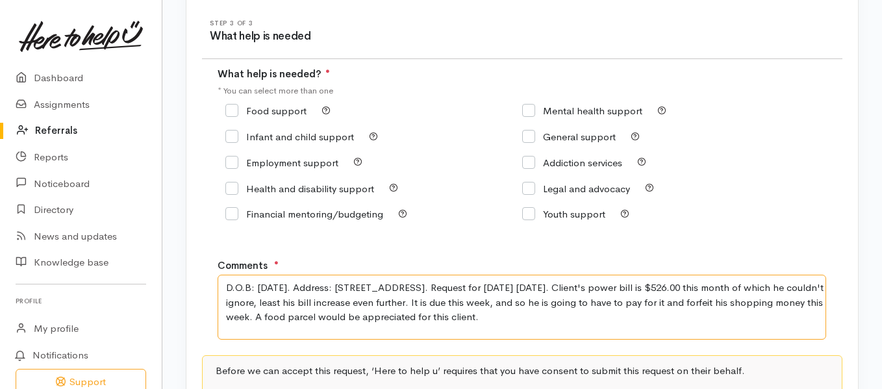
click at [769, 303] on textarea "D.O.B: 30.10.1966. Address: 2548 State Highway 5 RD2 Reporoa, Taupo. Request fo…" at bounding box center [521, 307] width 608 height 65
click at [491, 302] on textarea "D.O.B: 30.10.1966. Address: 2548 State Highway 5 RD2 Reporoa, Taupo. Request fo…" at bounding box center [521, 307] width 608 height 65
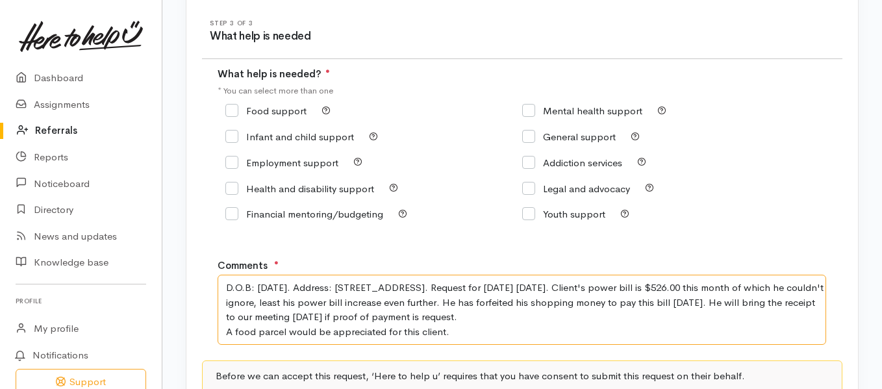
click at [451, 334] on textarea "D.O.B: 30.10.1966. Address: 2548 State Highway 5 RD2 Reporoa, Taupo. Request fo…" at bounding box center [521, 310] width 608 height 70
click at [292, 316] on textarea "D.O.B: 30.10.1966. Address: 2548 State Highway 5 RD2 Reporoa, Taupo. Request fo…" at bounding box center [521, 310] width 608 height 70
click at [628, 317] on textarea "D.O.B: 30.10.1966. Address: 2548 State Highway 5 RD2 Reporoa, Taupo. Request fo…" at bounding box center [521, 310] width 608 height 70
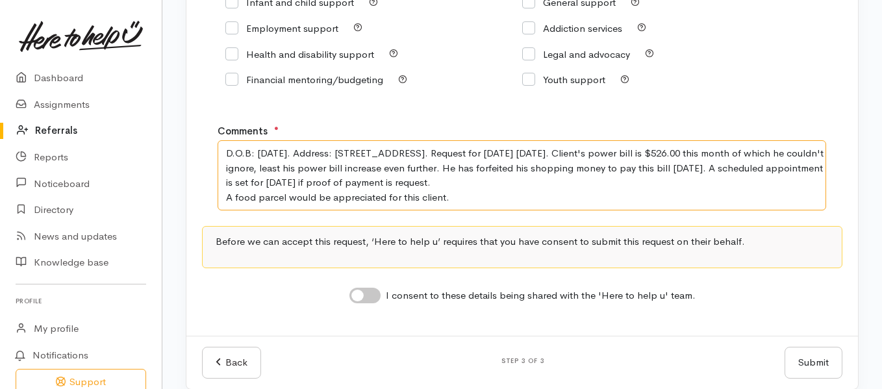
scroll to position [287, 0]
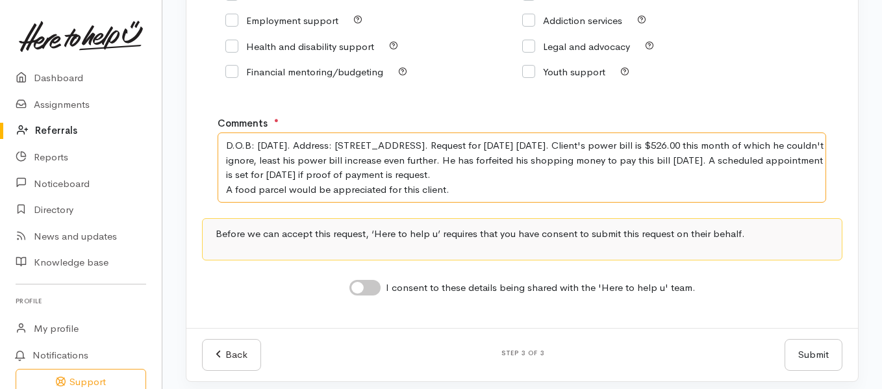
type textarea "D.O.B: 30.10.1966. Address: 2548 State Highway 5 RD2 Reporoa, Taupo. Request fo…"
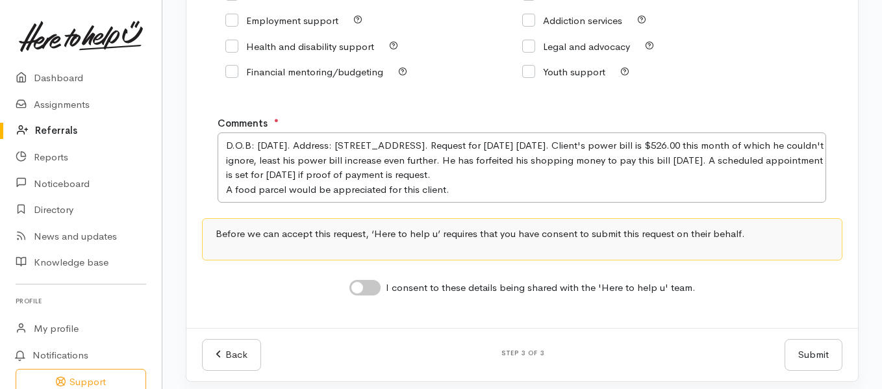
drag, startPoint x: 362, startPoint y: 292, endPoint x: 354, endPoint y: 288, distance: 8.1
click at [354, 288] on input "I consent to these details being shared with the 'Here to help u' team." at bounding box center [364, 288] width 31 height 16
checkbox input "true"
click at [812, 349] on button "Submit" at bounding box center [813, 355] width 58 height 32
click at [807, 353] on button "Submit" at bounding box center [813, 355] width 58 height 32
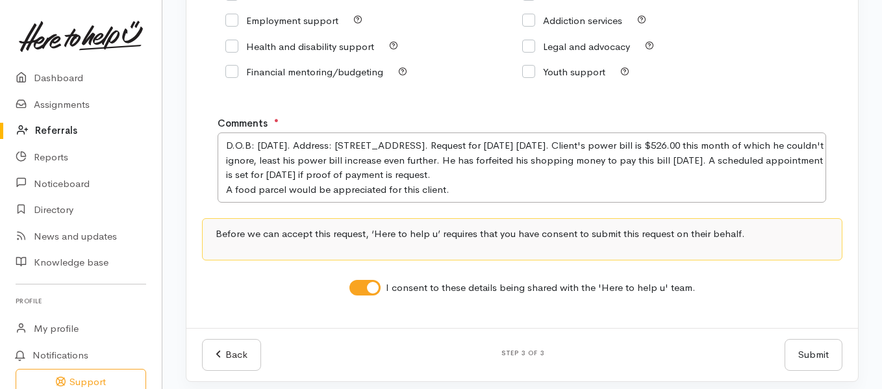
click at [791, 359] on button "Submit" at bounding box center [813, 355] width 58 height 32
click at [825, 317] on h3 "Invalid or missing fields" at bounding box center [812, 311] width 83 height 21
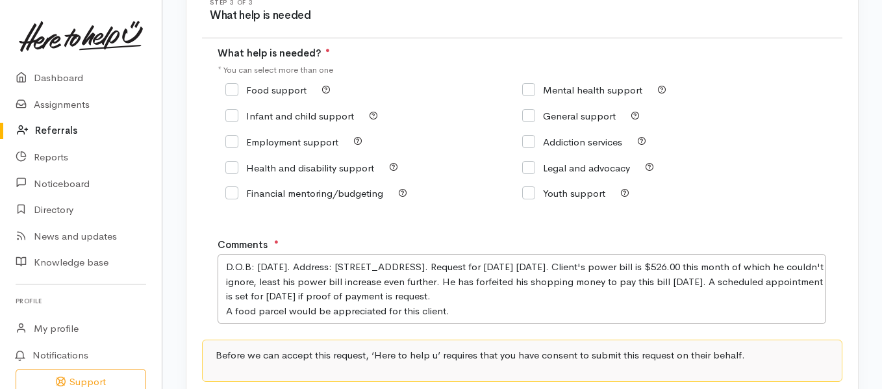
scroll to position [160, 0]
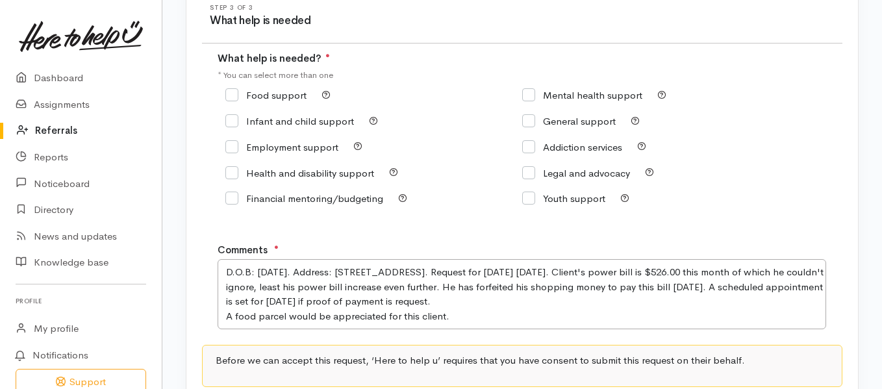
click at [229, 93] on input "Food support" at bounding box center [265, 95] width 81 height 10
checkbox input "true"
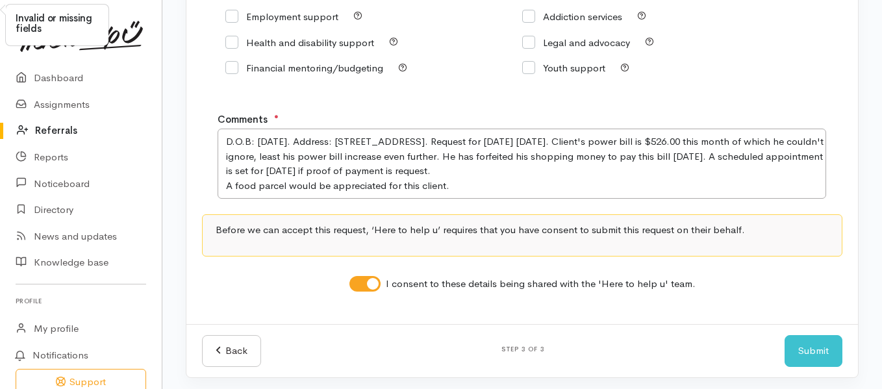
scroll to position [295, 0]
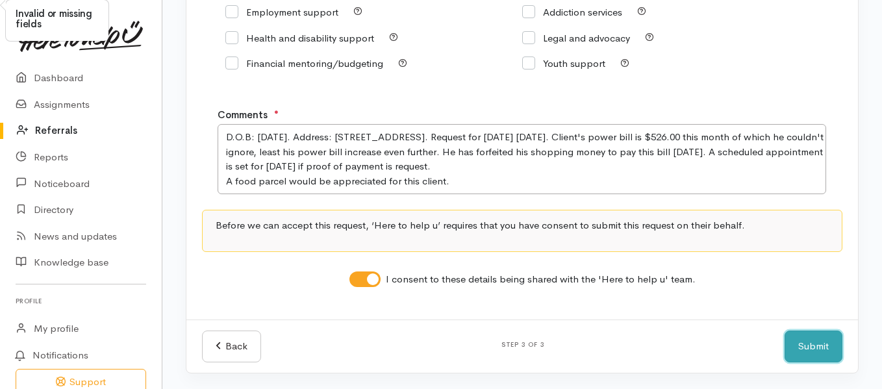
click at [799, 338] on button "Submit" at bounding box center [813, 346] width 58 height 32
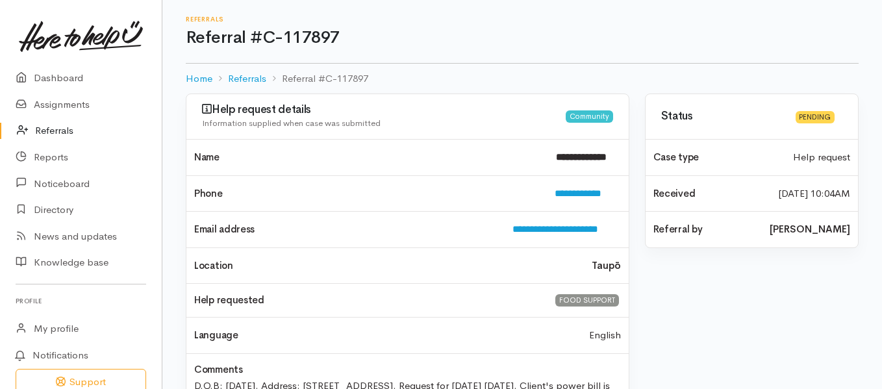
click at [75, 130] on link "Referrals" at bounding box center [81, 131] width 162 height 27
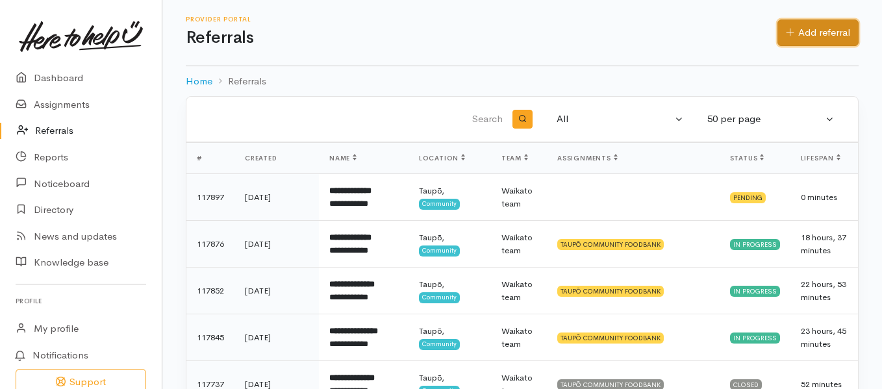
click at [834, 33] on link "Add referral" at bounding box center [817, 32] width 81 height 27
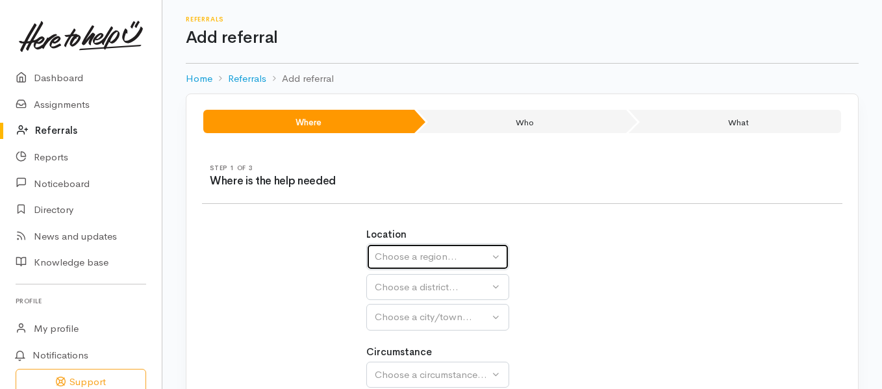
click at [447, 259] on div "Choose a region..." at bounding box center [432, 256] width 114 height 15
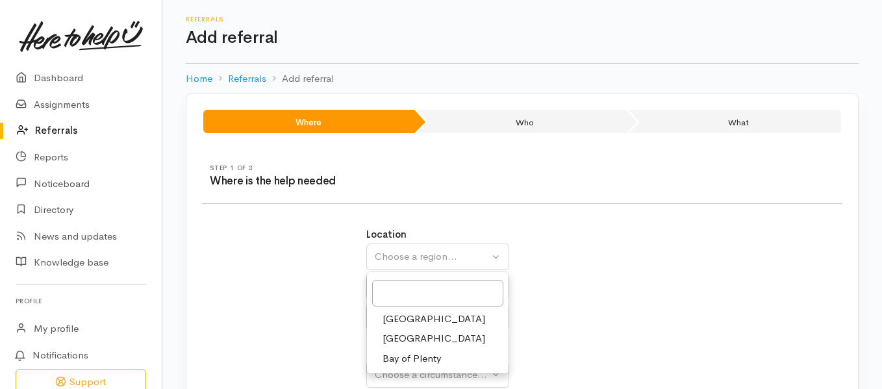
click at [418, 335] on link "[GEOGRAPHIC_DATA]" at bounding box center [438, 339] width 142 height 20
select select "3"
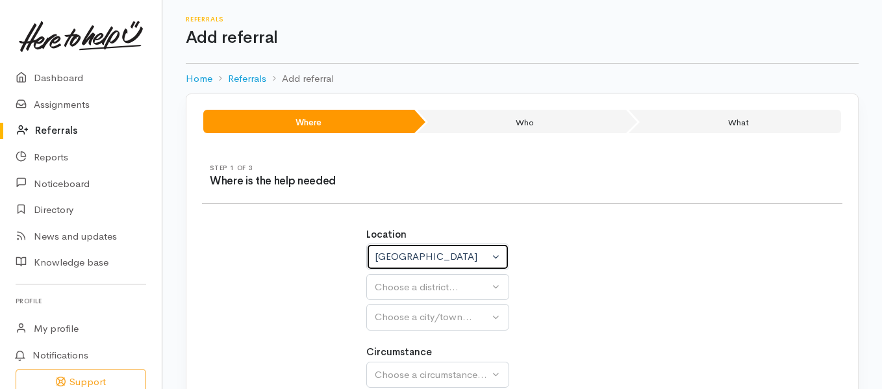
select select
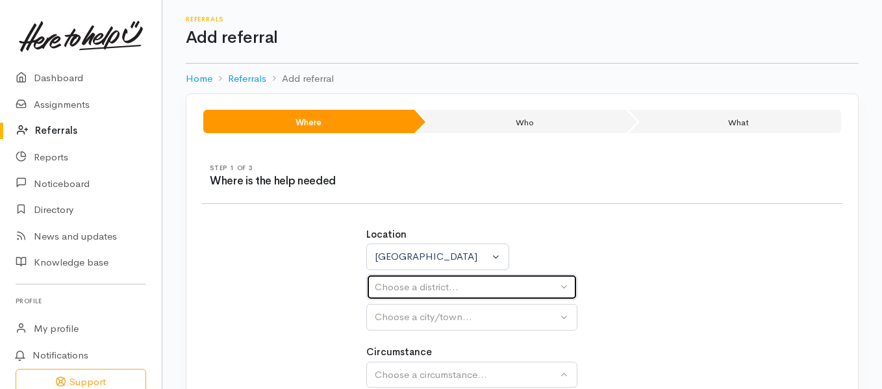
click at [420, 295] on button "Choose a district..." at bounding box center [471, 287] width 211 height 27
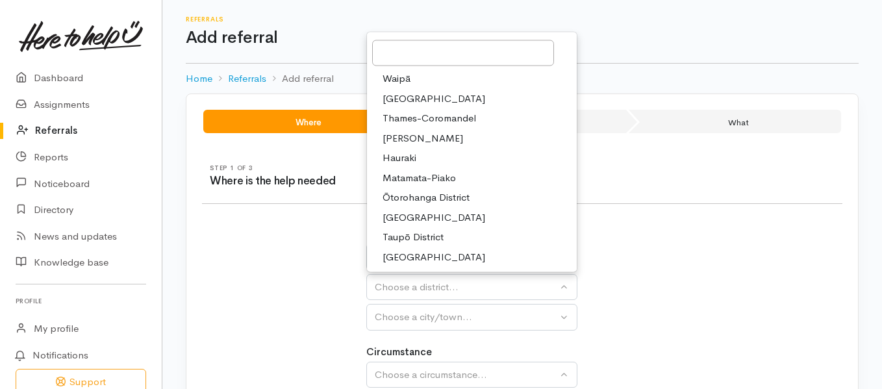
click at [410, 236] on span "Taupō District" at bounding box center [412, 237] width 61 height 15
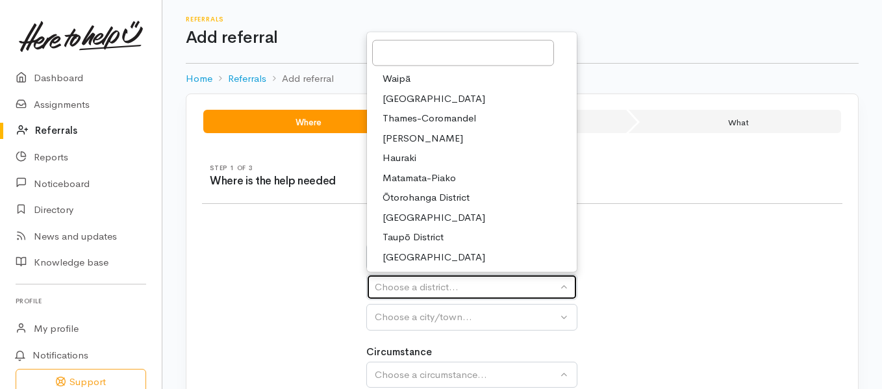
select select "14"
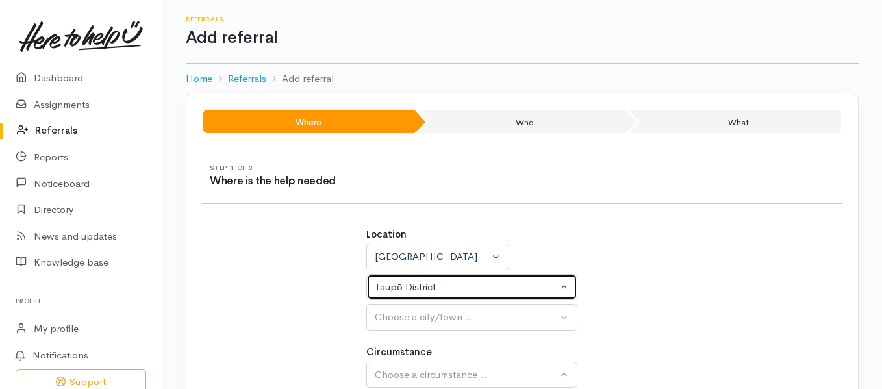
select select
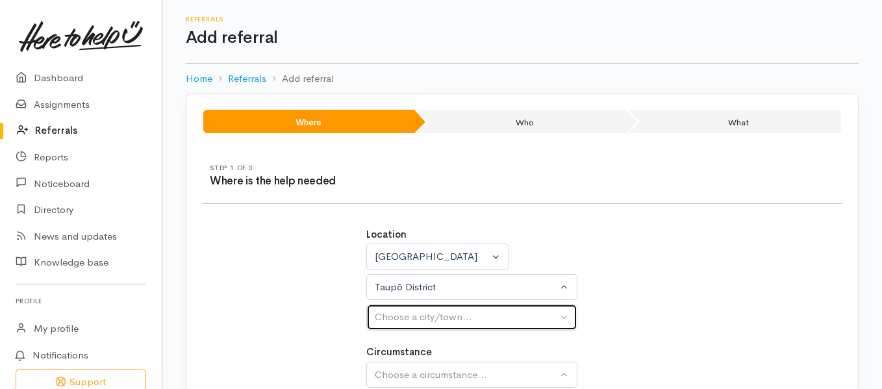
click at [416, 319] on div "Choose a city/town..." at bounding box center [466, 317] width 182 height 15
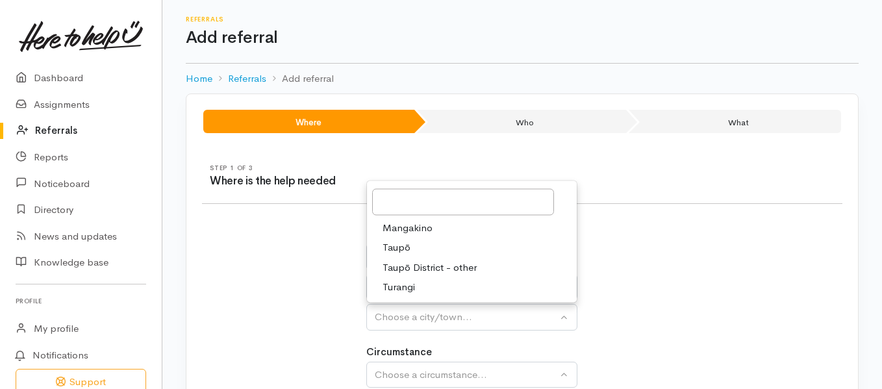
click at [403, 248] on span "Taupō" at bounding box center [396, 247] width 28 height 15
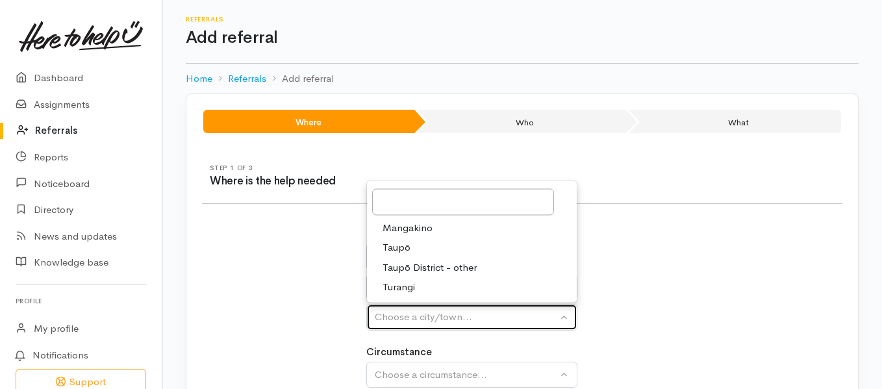
select select "183"
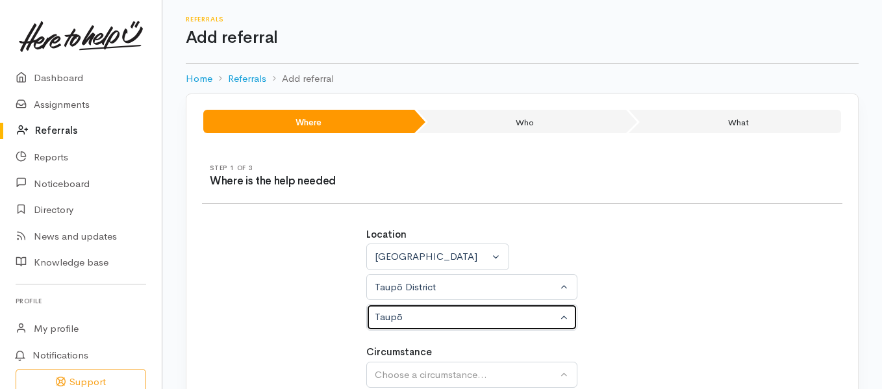
select select
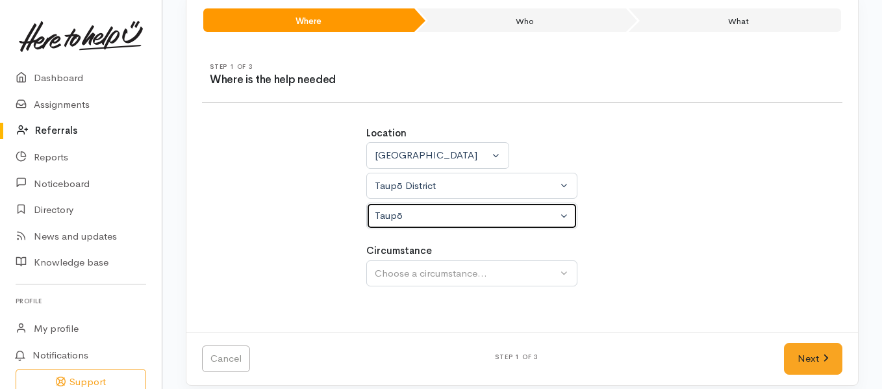
scroll to position [103, 0]
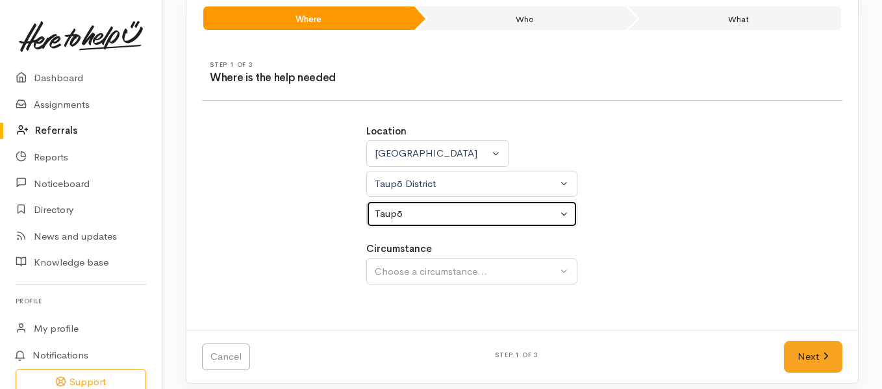
click at [561, 214] on button "Taupō" at bounding box center [471, 214] width 211 height 27
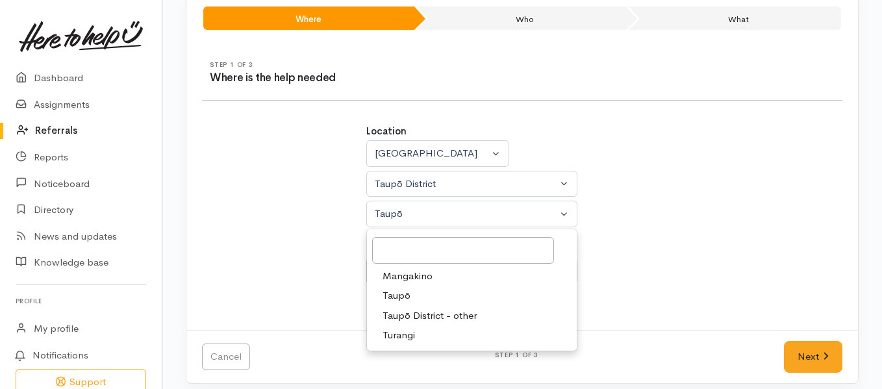
click at [436, 317] on span "Taupō District - other" at bounding box center [429, 315] width 94 height 15
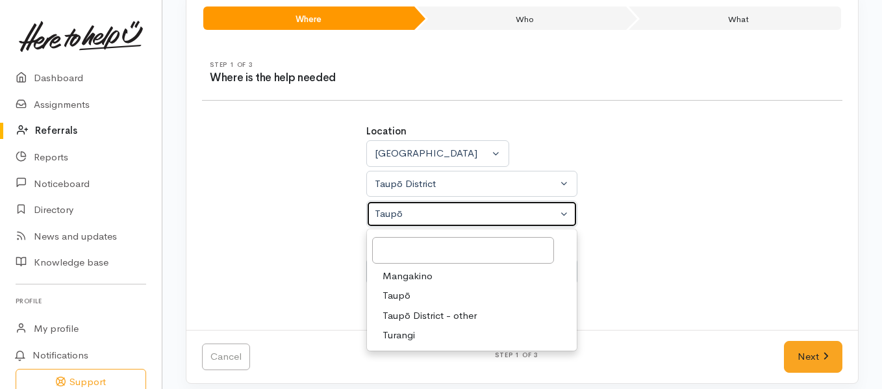
select select "181"
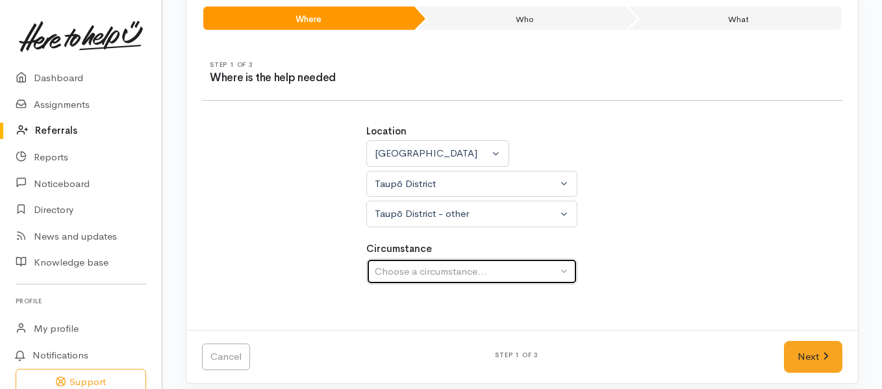
click at [423, 274] on div "Choose a circumstance..." at bounding box center [466, 271] width 182 height 15
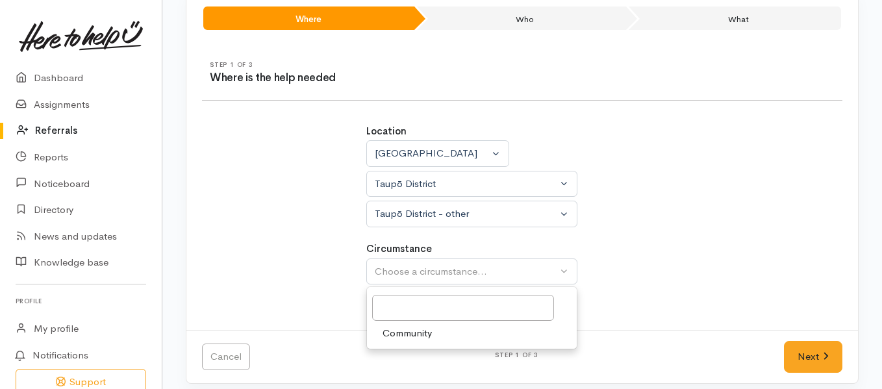
click at [392, 332] on span "Community" at bounding box center [406, 333] width 49 height 15
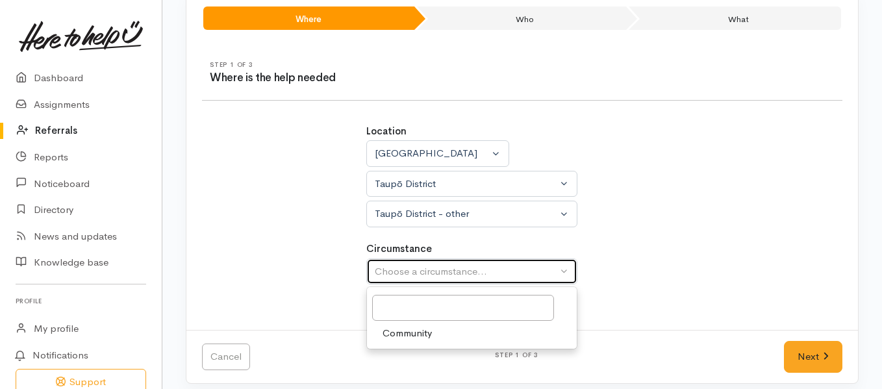
select select "2"
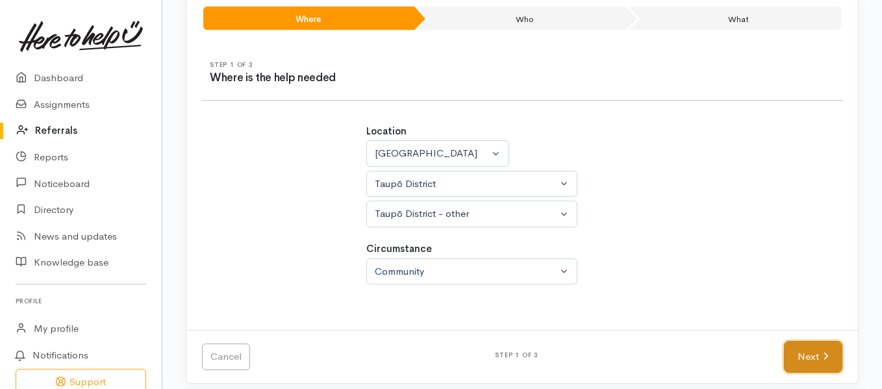
click at [795, 352] on link "Next" at bounding box center [813, 357] width 58 height 32
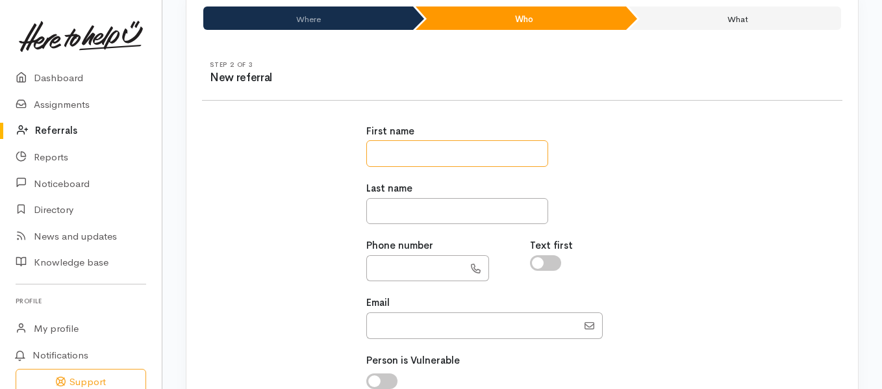
click at [419, 149] on input "text" at bounding box center [457, 153] width 182 height 27
type input "*******"
type input "******"
type input "**********"
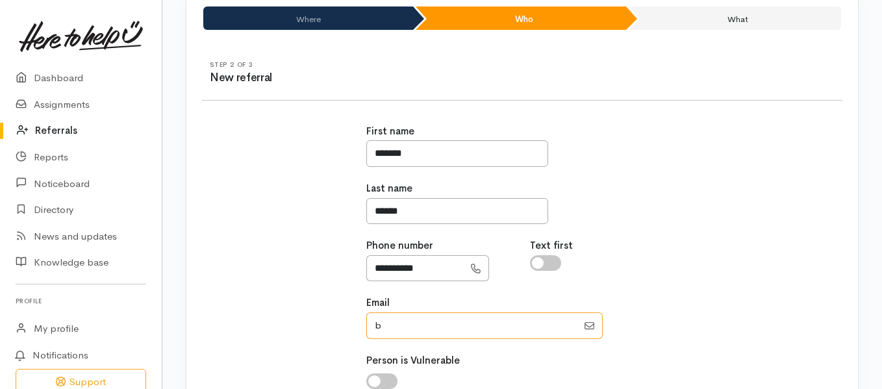
type input "b"
click at [390, 329] on input "Email" at bounding box center [471, 325] width 211 height 27
type input "[EMAIL_ADDRESS][DOMAIN_NAME]"
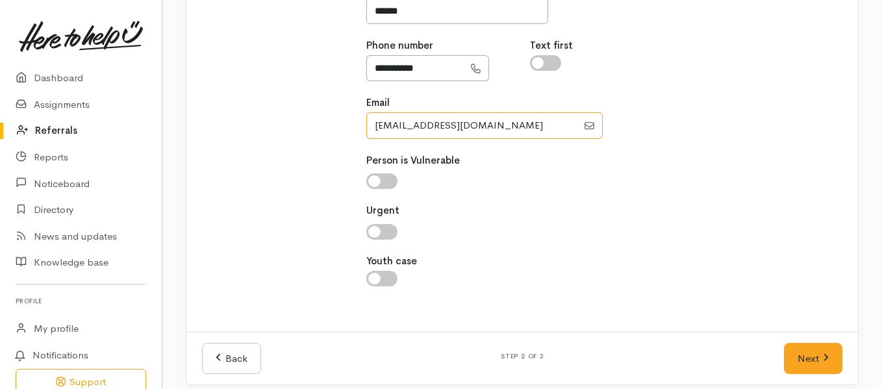
scroll to position [315, 0]
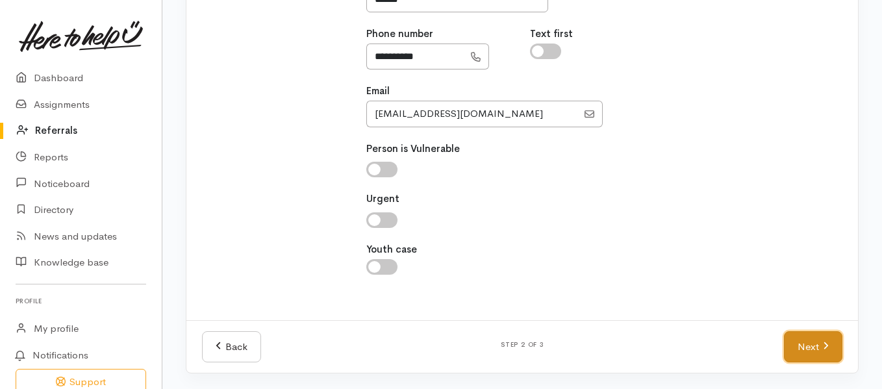
click at [815, 349] on link "Next" at bounding box center [813, 347] width 58 height 32
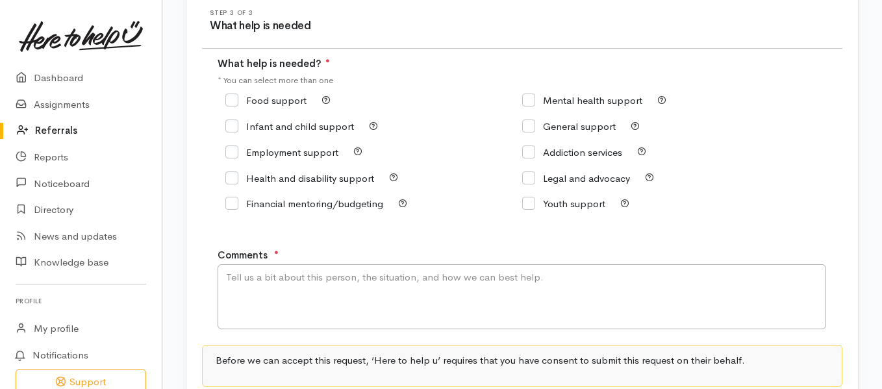
scroll to position [153, 0]
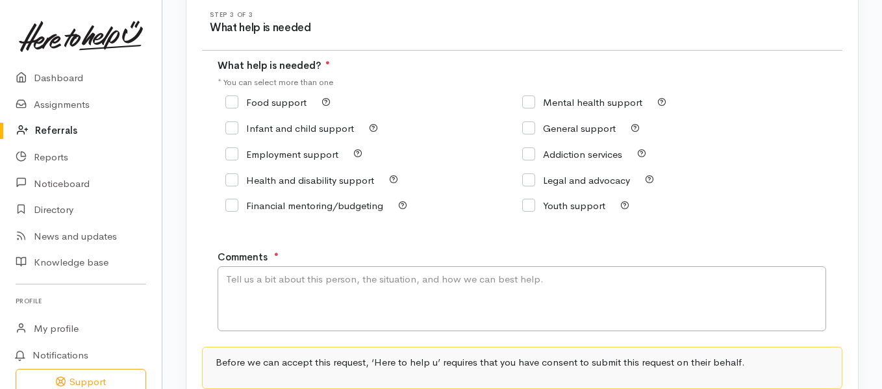
click at [240, 102] on input "Food support" at bounding box center [265, 102] width 81 height 10
checkbox input "true"
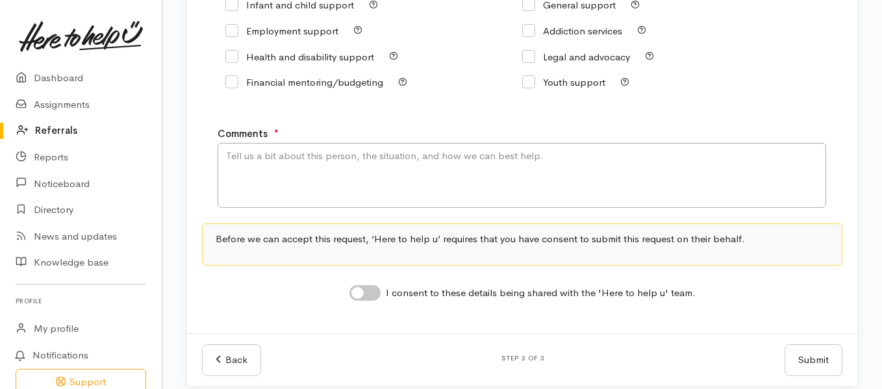
scroll to position [283, 0]
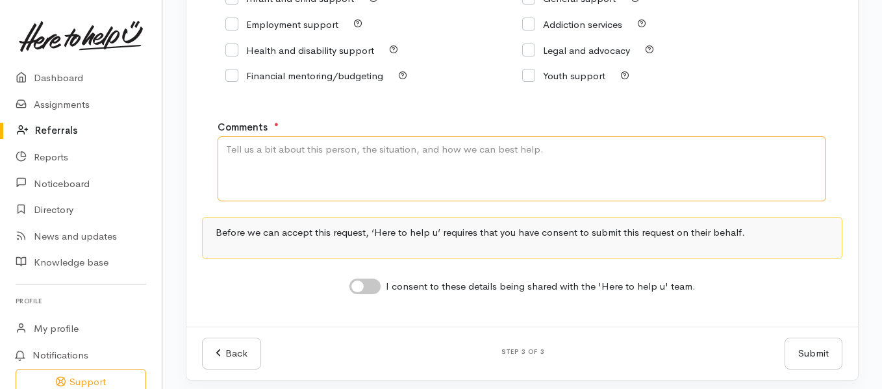
click at [388, 147] on textarea "Comments" at bounding box center [521, 168] width 608 height 65
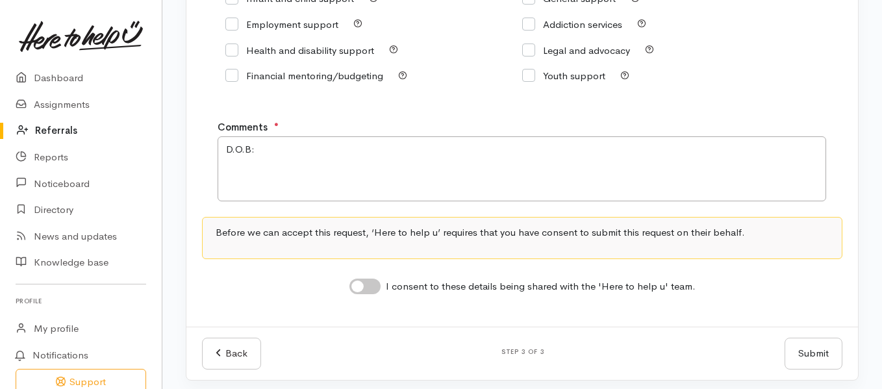
drag, startPoint x: 247, startPoint y: 1, endPoint x: 401, endPoint y: 130, distance: 200.5
click at [401, 130] on div "Comments ● D.O.B:" at bounding box center [537, 161] width 640 height 82
click at [277, 147] on textarea "D.O.B:" at bounding box center [521, 168] width 608 height 65
paste textarea "[STREET_ADDRESS]"
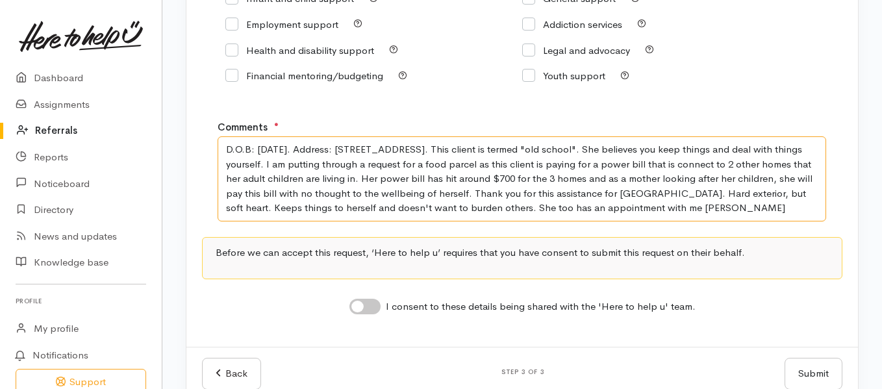
click at [547, 148] on textarea "D.O.B: [DATE]. Address: [STREET_ADDRESS]. This client is termed "old school". S…" at bounding box center [521, 178] width 608 height 85
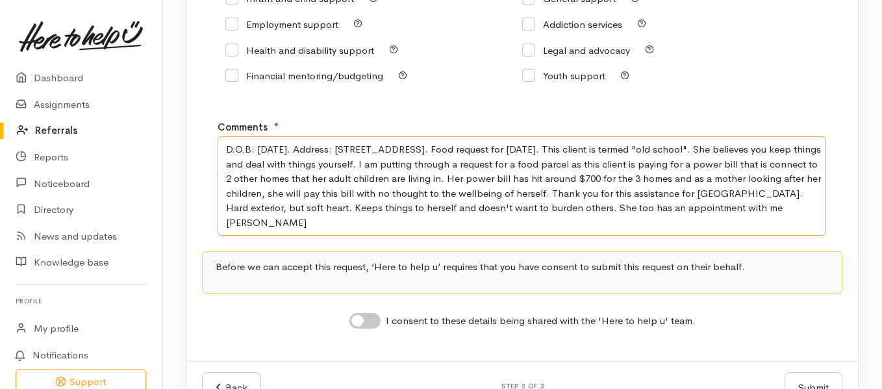
click at [245, 222] on textarea "D.O.B: [DATE]. Address: [STREET_ADDRESS]. Food request for [DATE]. This client …" at bounding box center [521, 185] width 608 height 99
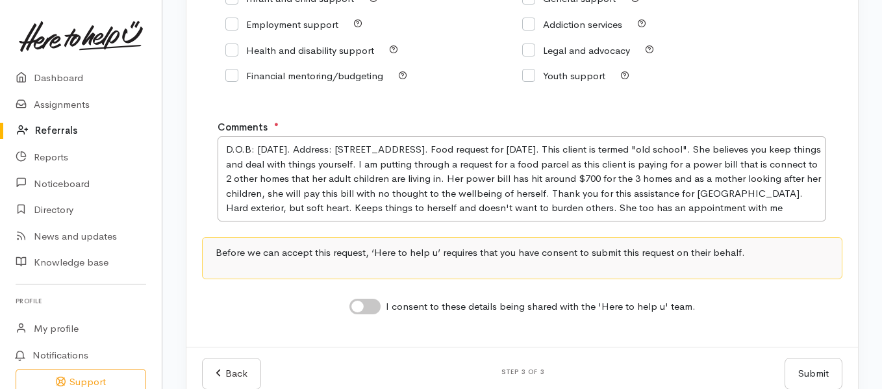
click at [245, 222] on div "Step 3 of 3 What help is needed What help is needed? ● * You can select more th…" at bounding box center [521, 106] width 671 height 481
click at [815, 207] on textarea "D.O.B: [DATE]. Address: [STREET_ADDRESS]. Food request for [DATE]. This client …" at bounding box center [521, 178] width 608 height 85
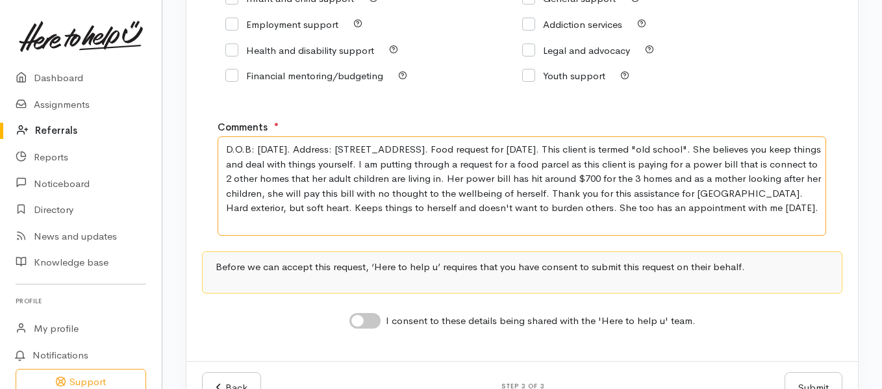
click at [573, 148] on textarea "D.O.B: [DATE]. Address: [STREET_ADDRESS]. Food request for [DATE]. This client …" at bounding box center [521, 185] width 608 height 99
click at [699, 175] on textarea "D.O.B: [DATE]. Address: [STREET_ADDRESS]. Request for [DATE]. This client is te…" at bounding box center [521, 185] width 608 height 99
click at [710, 180] on textarea "D.O.B: [DATE]. Address: [STREET_ADDRESS]. Request for [DATE]. This client is te…" at bounding box center [521, 185] width 608 height 99
click at [801, 180] on textarea "D.O.B: [DATE]. Address: [STREET_ADDRESS]. Request for [DATE]. This client is te…" at bounding box center [521, 185] width 608 height 99
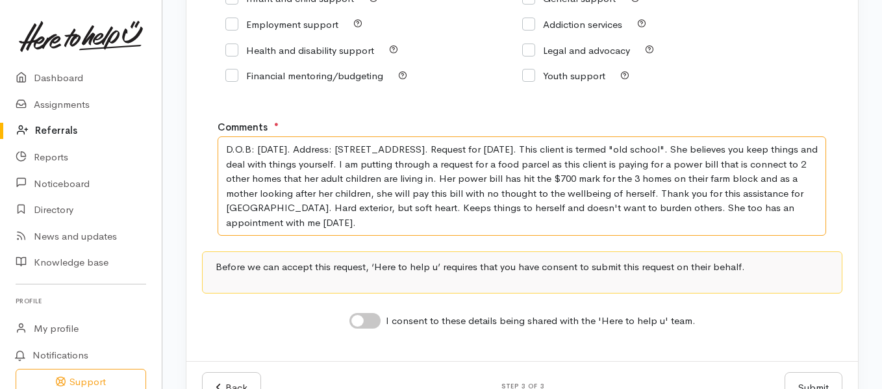
click at [427, 193] on textarea "D.O.B: [DATE]. Address: [STREET_ADDRESS]. Request for [DATE]. This client is te…" at bounding box center [521, 185] width 608 height 99
type textarea "D.O.B: [DATE]. Address: [STREET_ADDRESS]. Request for [DATE]. This client is te…"
drag, startPoint x: 375, startPoint y: 321, endPoint x: 359, endPoint y: 322, distance: 15.6
click at [359, 322] on input "I consent to these details being shared with the 'Here to help u' team." at bounding box center [364, 321] width 31 height 16
checkbox input "true"
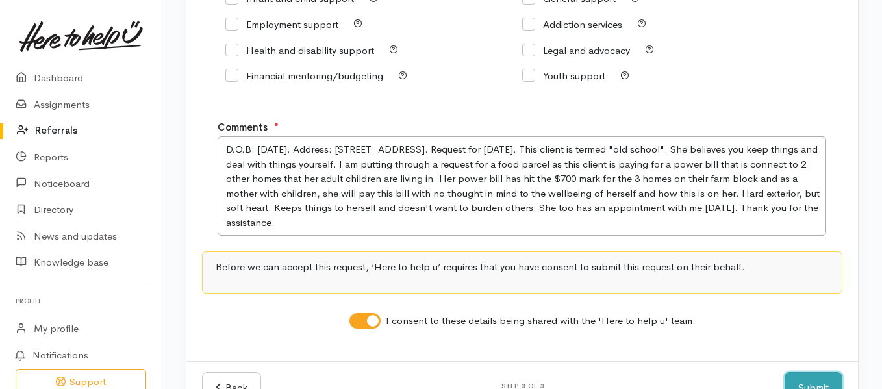
click at [808, 379] on button "Submit" at bounding box center [813, 388] width 58 height 32
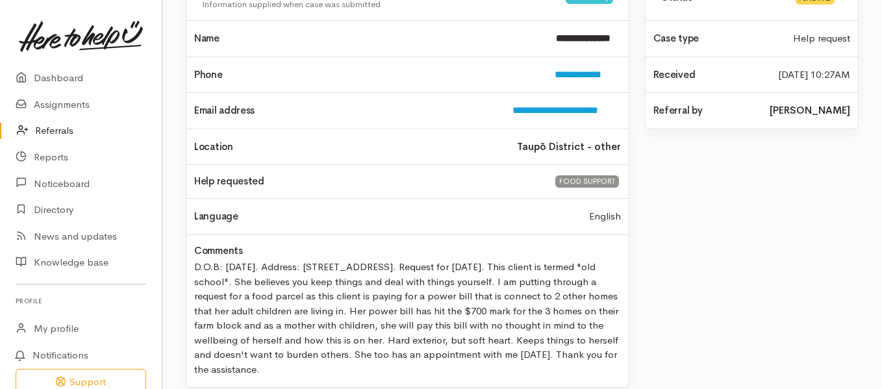
scroll to position [133, 0]
